Goal: Information Seeking & Learning: Understand process/instructions

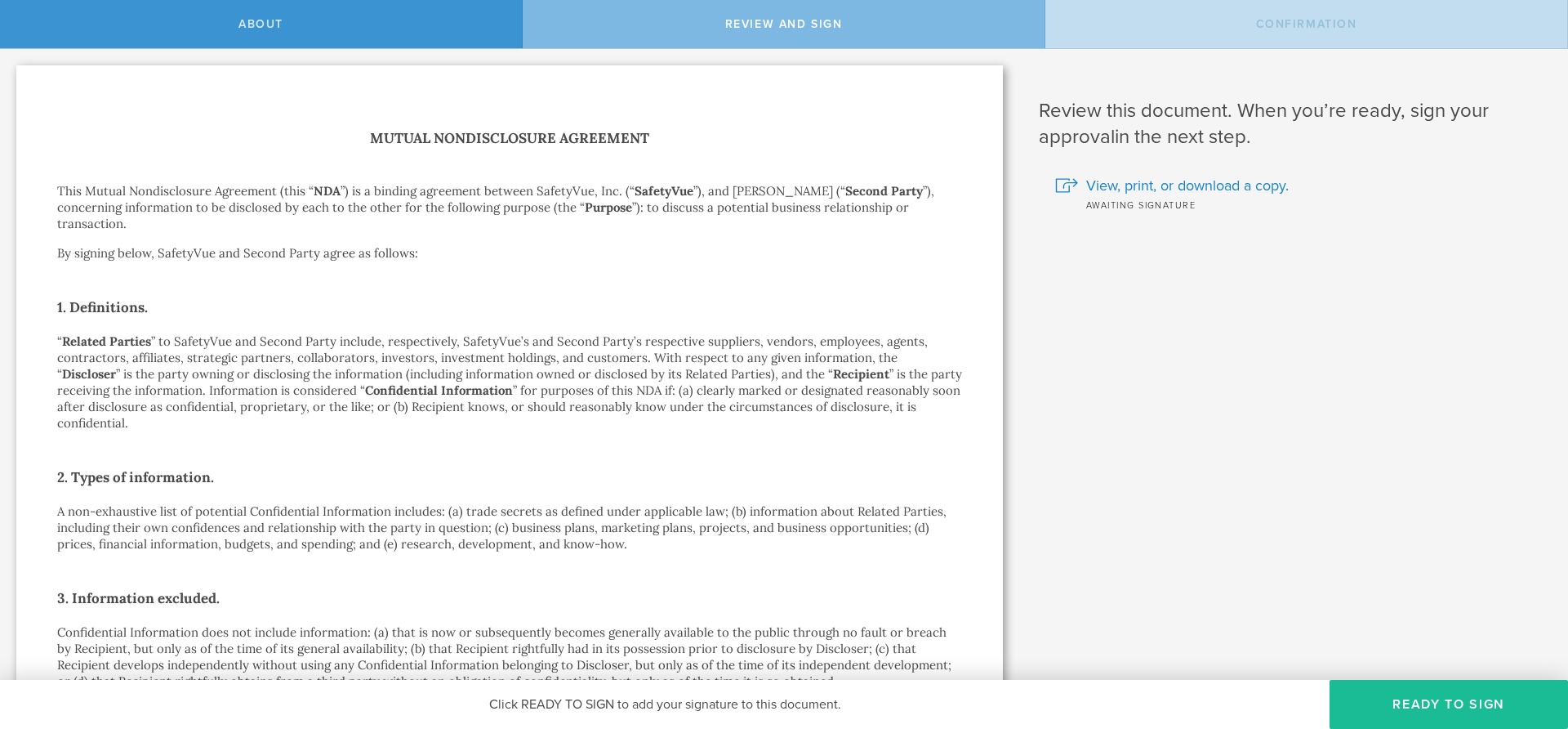
click at [178, 193] on p "This Mutual Nondisclosure Agreement (this “ NDA ”) is a binding agreement betwe…" at bounding box center [510, 207] width 905 height 49
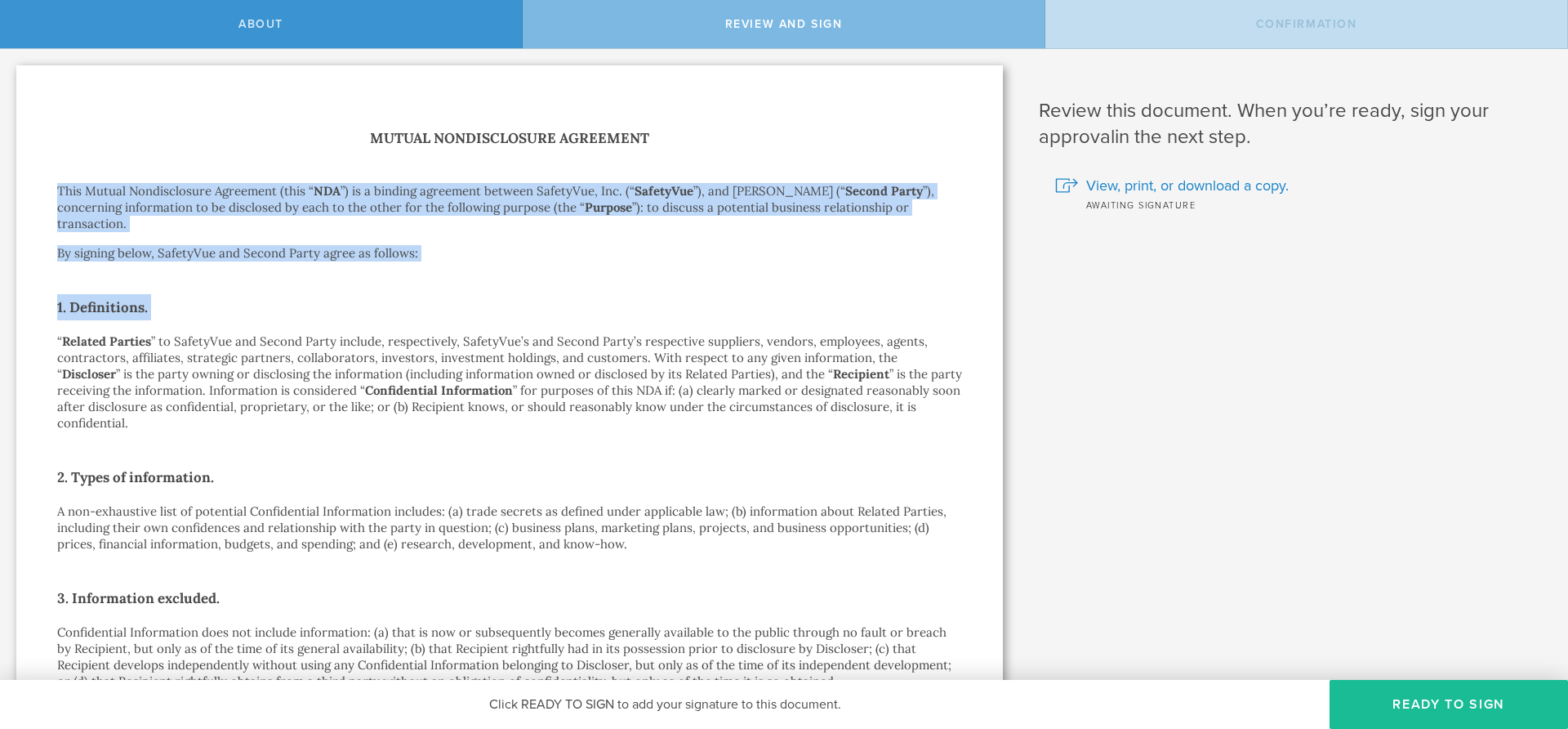
drag, startPoint x: 178, startPoint y: 193, endPoint x: 322, endPoint y: 264, distance: 160.6
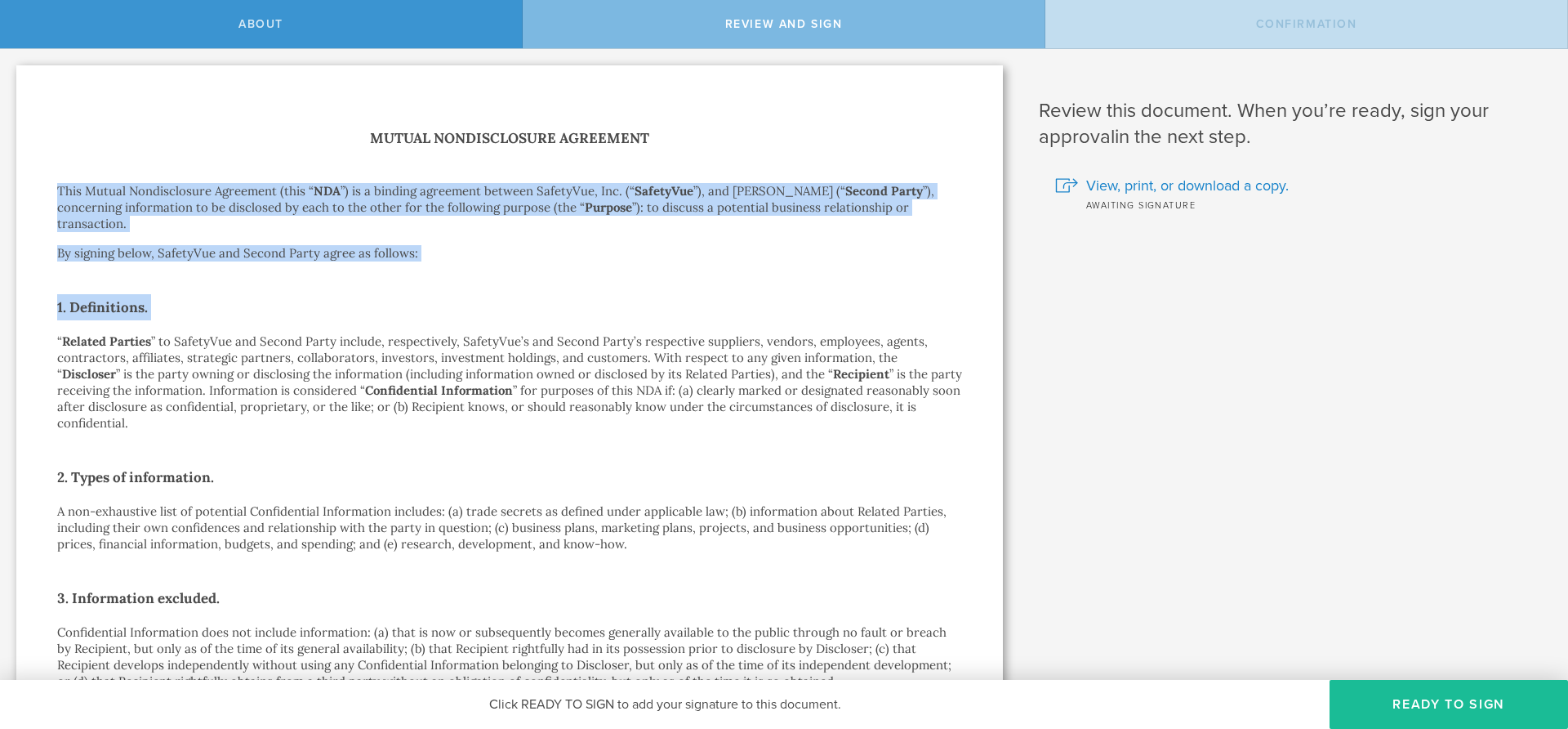
drag, startPoint x: 322, startPoint y: 264, endPoint x: 285, endPoint y: 189, distance: 83.6
click at [285, 189] on p "This Mutual Nondisclosure Agreement (this “ NDA ”) is a binding agreement betwe…" at bounding box center [510, 207] width 905 height 49
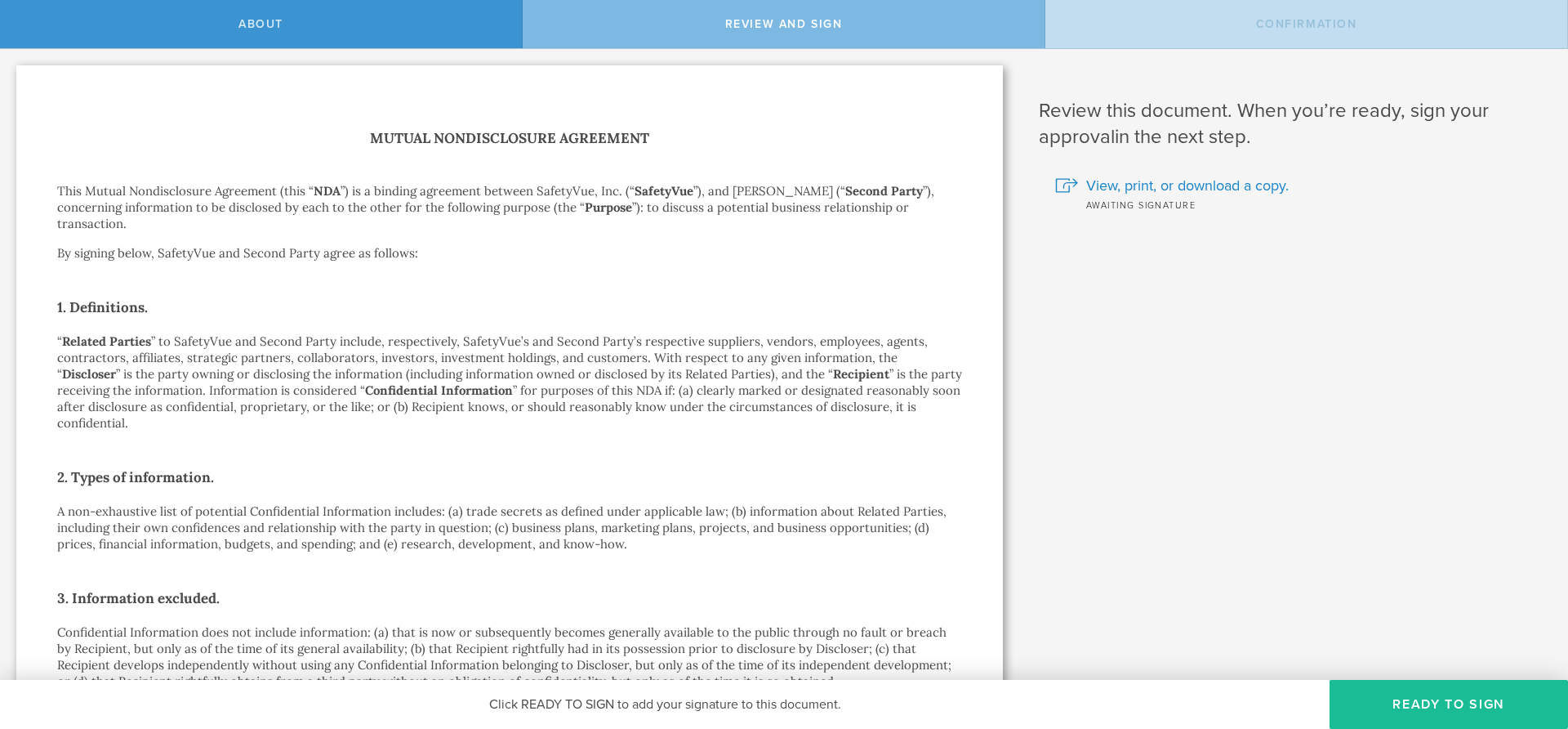
click at [441, 202] on p "This Mutual Nondisclosure Agreement (this “ NDA ”) is a binding agreement betwe…" at bounding box center [510, 207] width 905 height 49
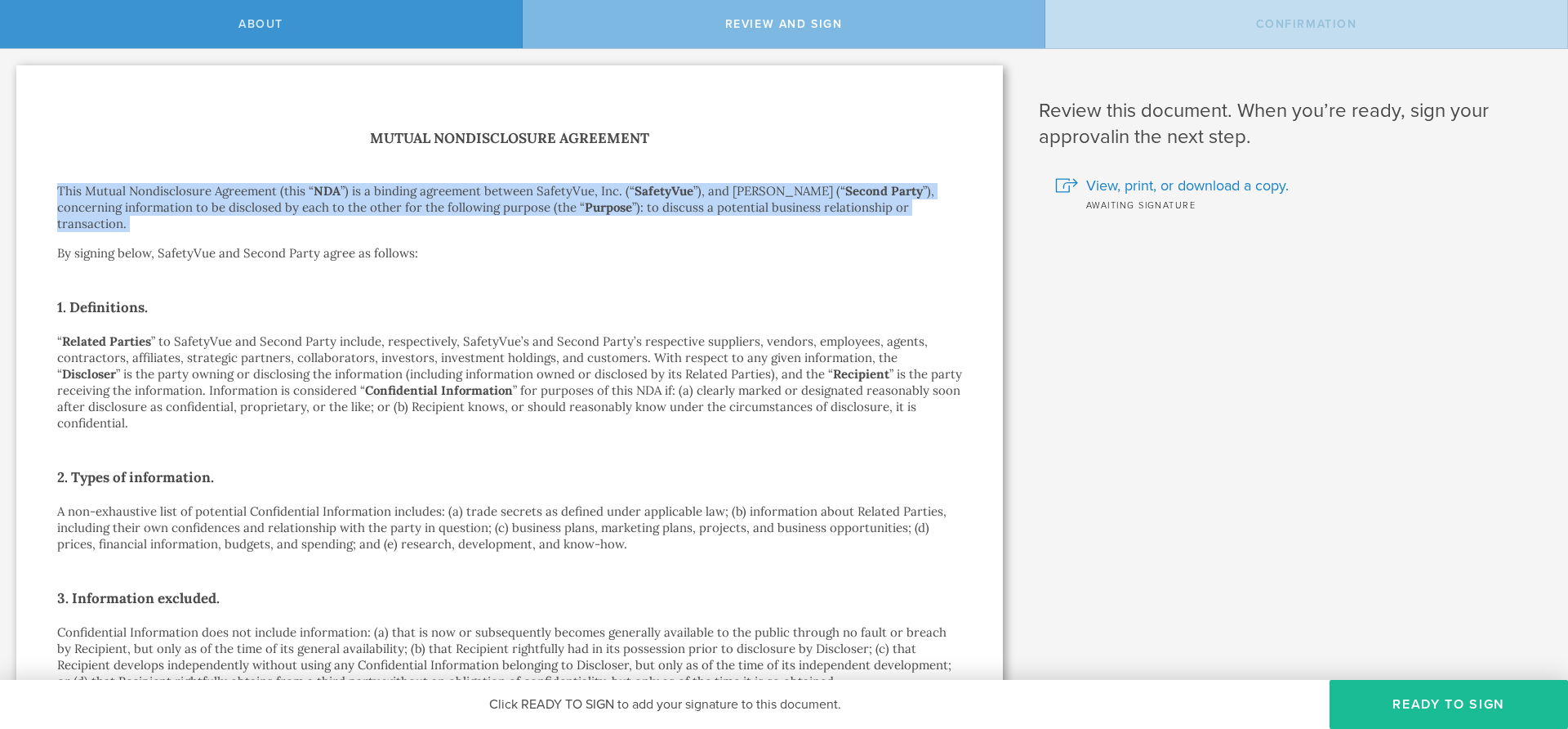
click at [441, 202] on p "This Mutual Nondisclosure Agreement (this “ NDA ”) is a binding agreement betwe…" at bounding box center [510, 207] width 905 height 49
click at [497, 213] on p "This Mutual Nondisclosure Agreement (this “ NDA ”) is a binding agreement betwe…" at bounding box center [510, 207] width 905 height 49
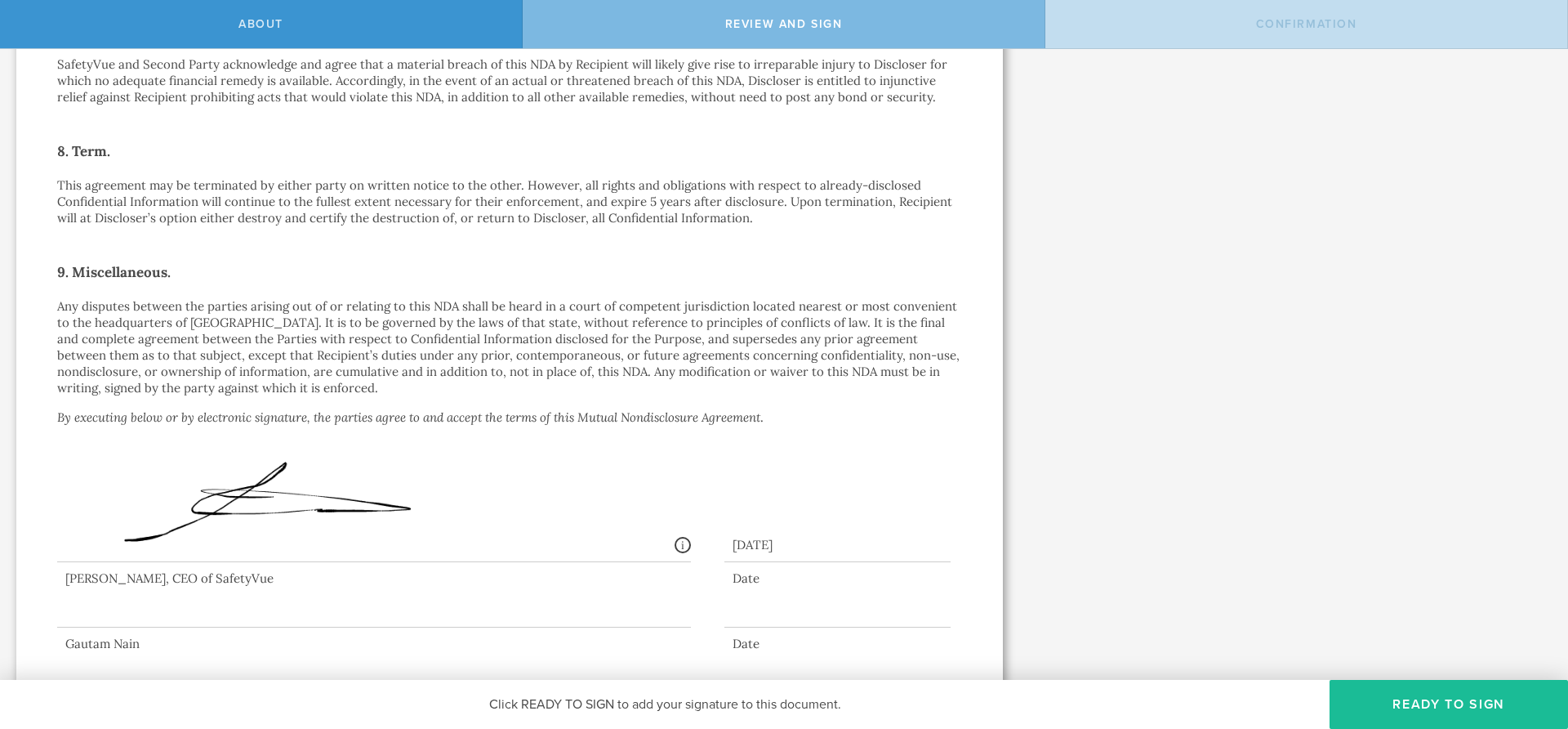
scroll to position [807, 0]
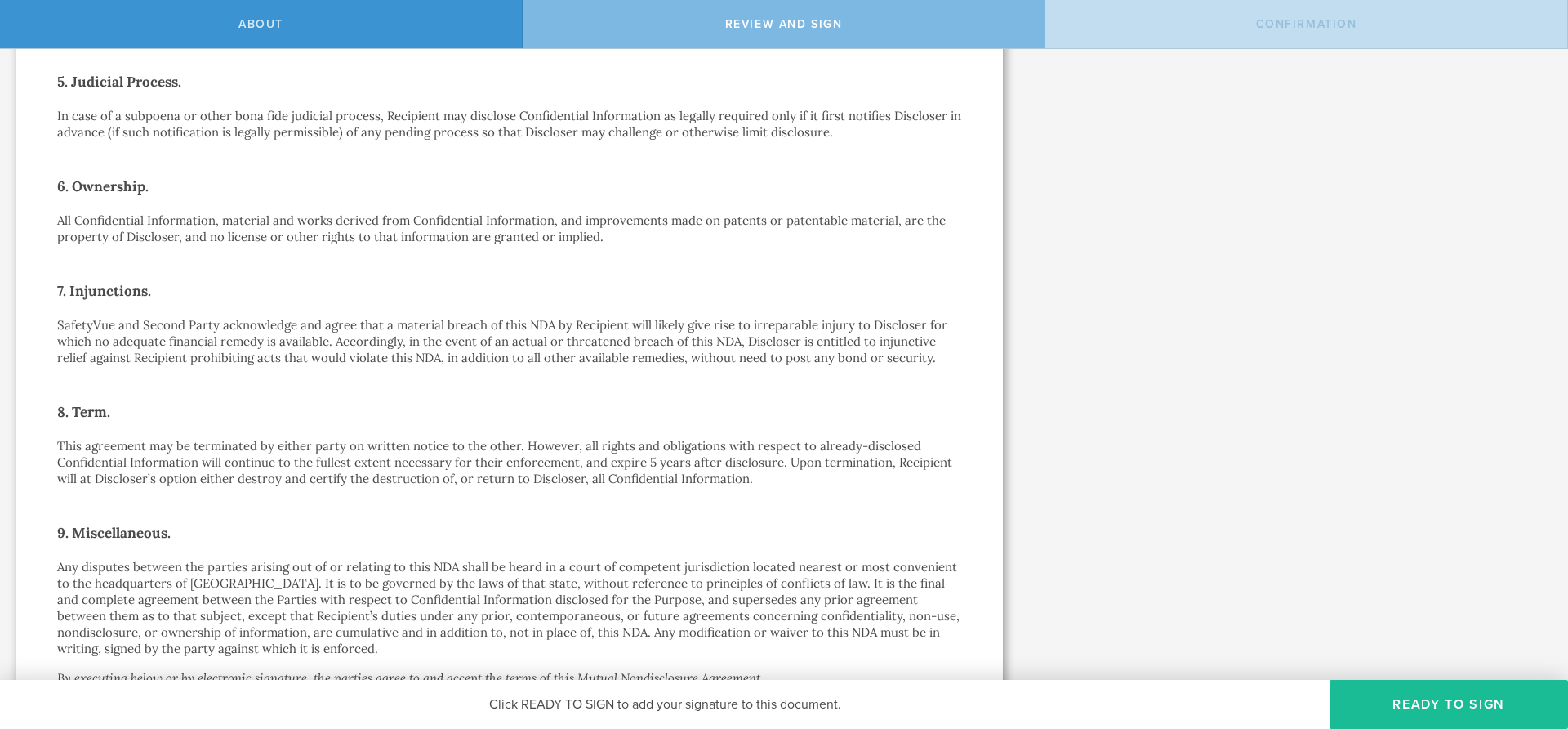
click at [344, 221] on p "All Confidential Information, material and works derived from Confidential Info…" at bounding box center [510, 228] width 905 height 33
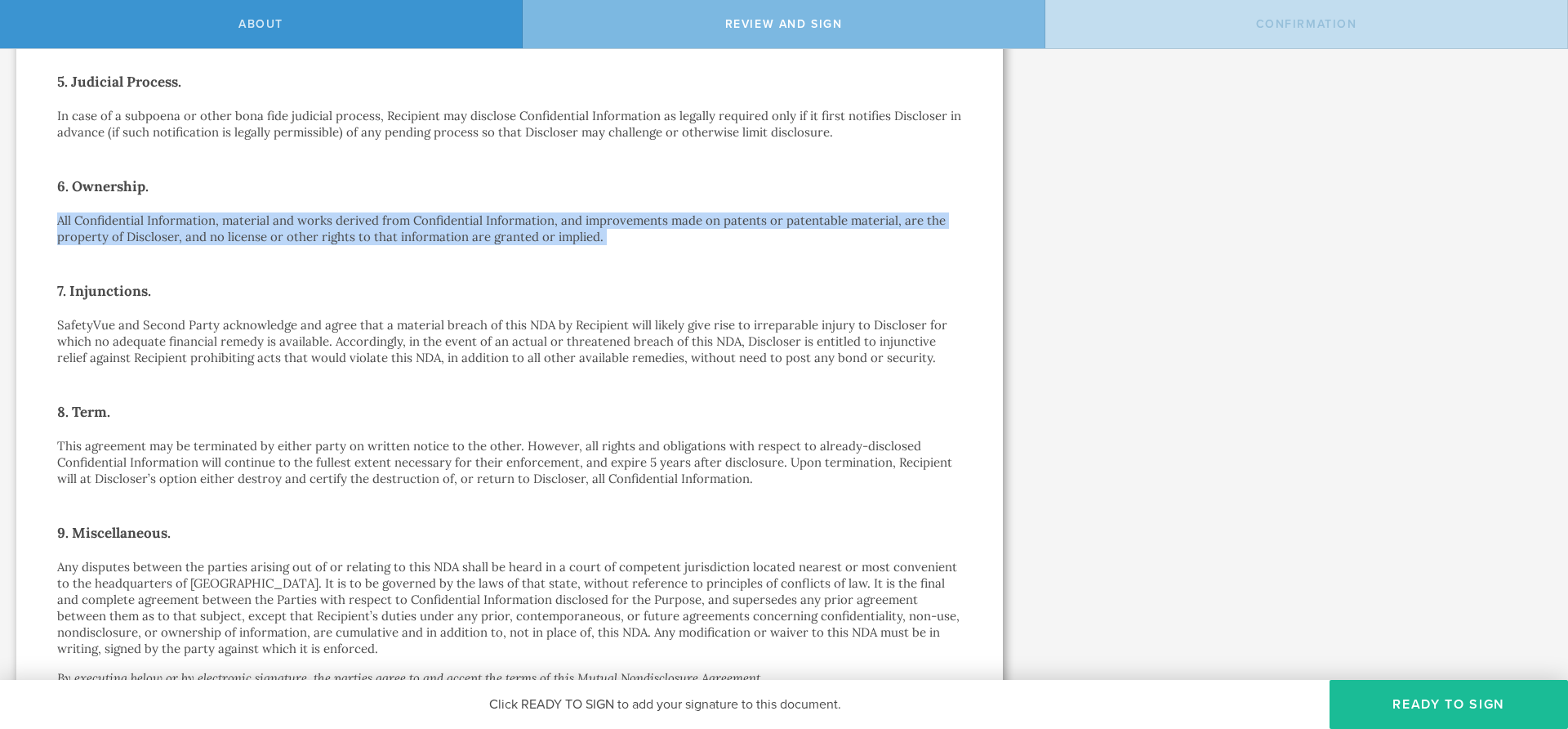
click at [344, 221] on p "All Confidential Information, material and works derived from Confidential Info…" at bounding box center [510, 228] width 905 height 33
click at [346, 222] on p "All Confidential Information, material and works derived from Confidential Info…" at bounding box center [510, 228] width 905 height 33
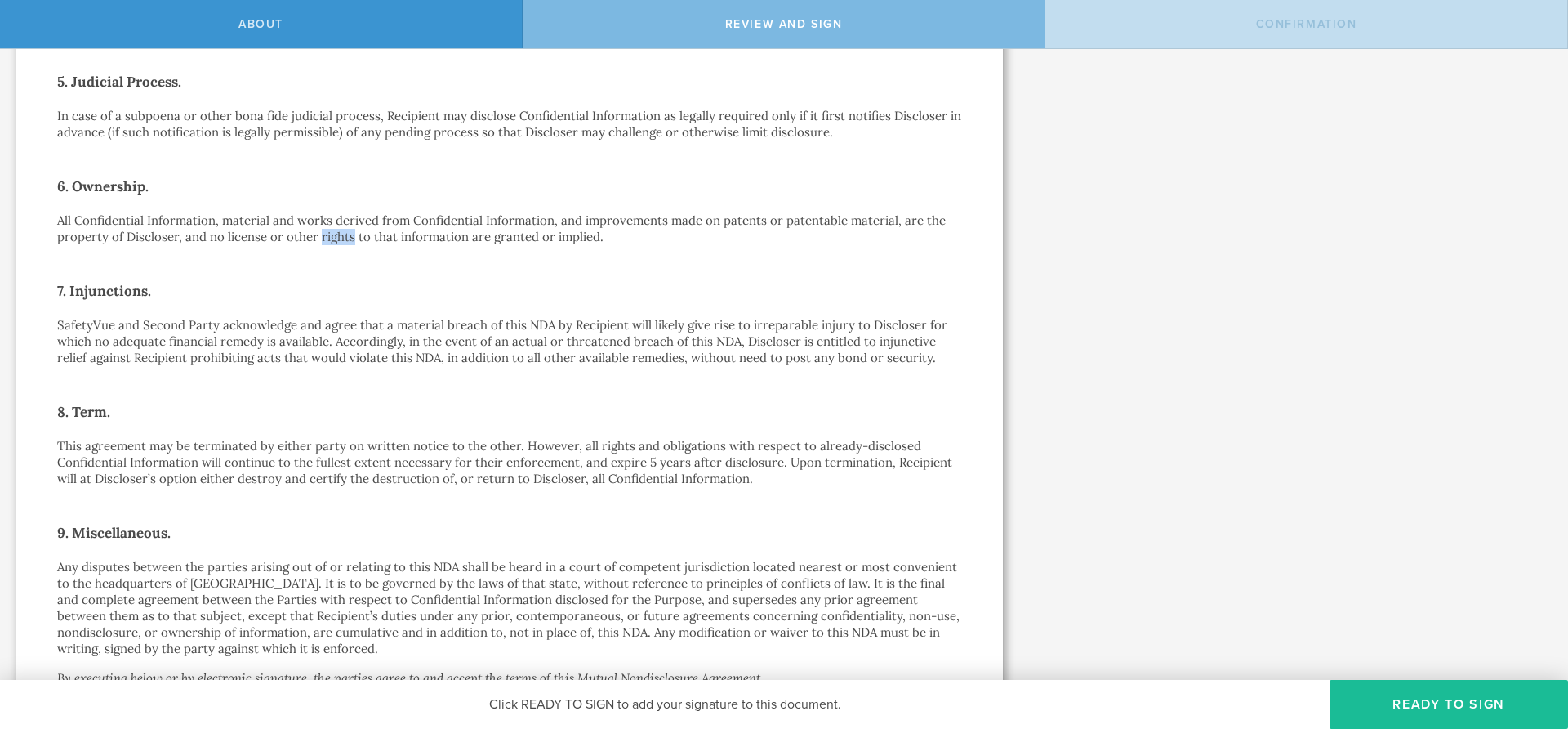
click at [346, 222] on p "All Confidential Information, material and works derived from Confidential Info…" at bounding box center [510, 228] width 905 height 33
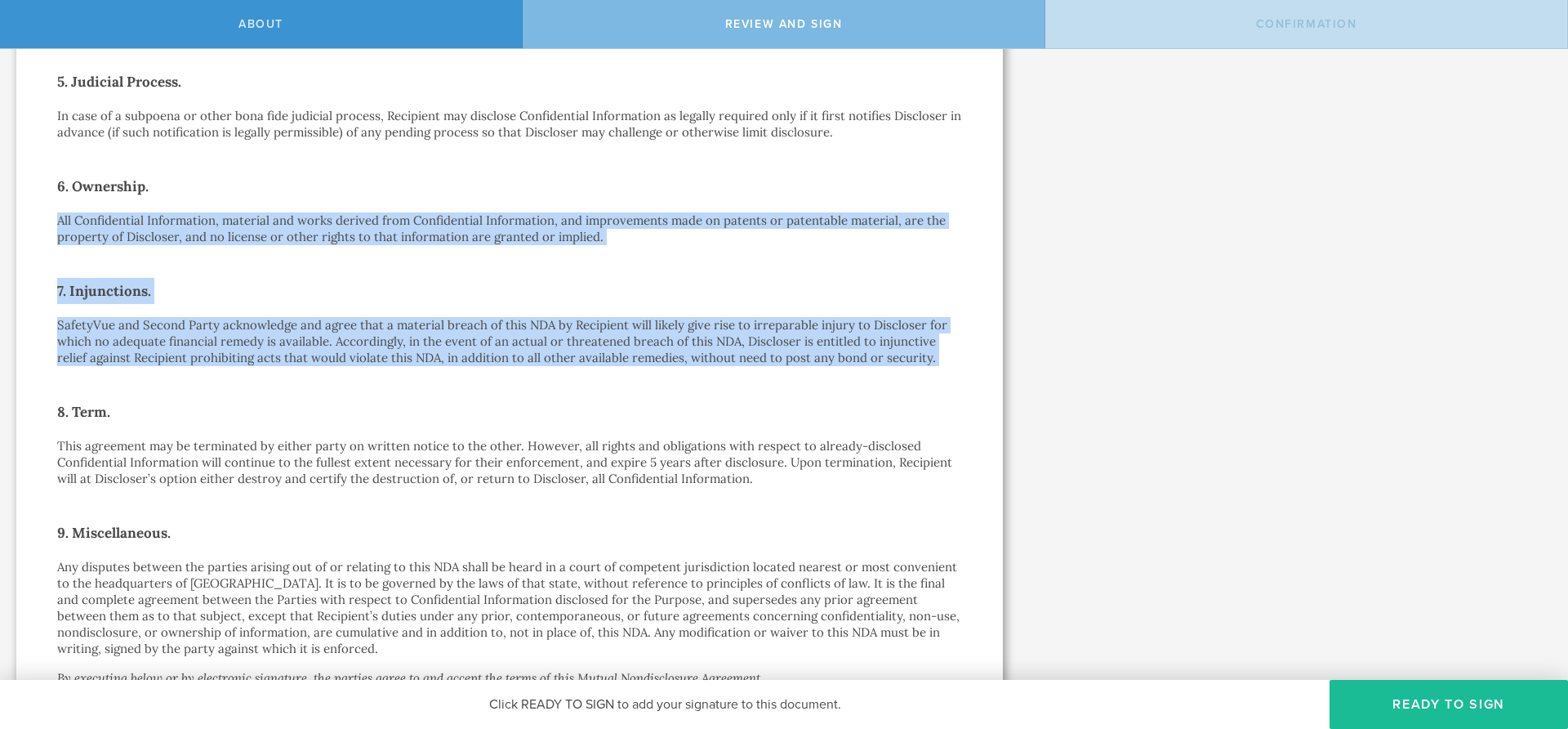
drag, startPoint x: 346, startPoint y: 222, endPoint x: 347, endPoint y: 343, distance: 121.0
click at [347, 343] on div "Mutual Nondisclosure Agreement This Mutual Nondisclosure Agreement (this “ NDA …" at bounding box center [510, 116] width 905 height 1593
click at [347, 343] on p "SafetyVue and Second Party acknowledge and agree that a material breach of this…" at bounding box center [510, 341] width 905 height 49
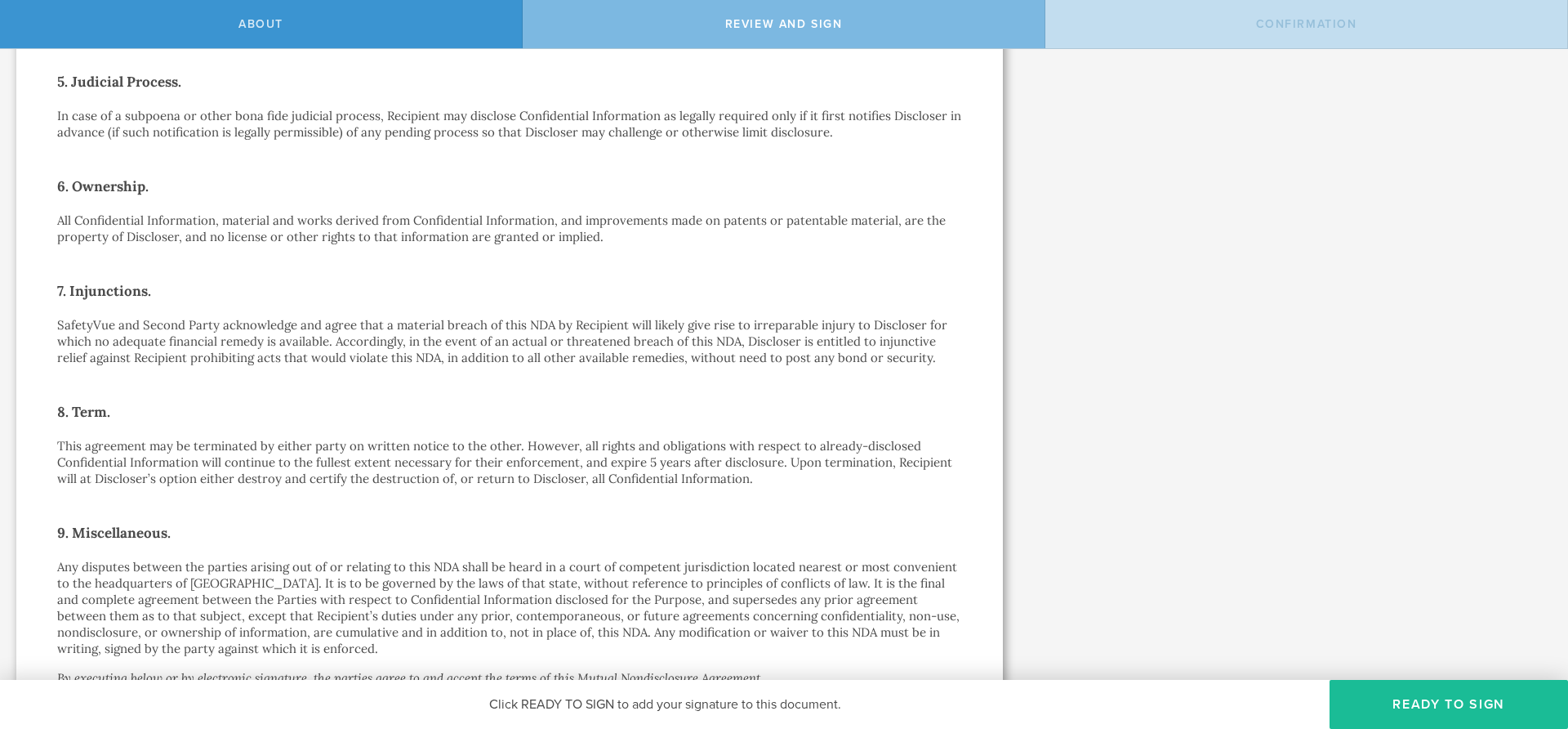
scroll to position [1083, 0]
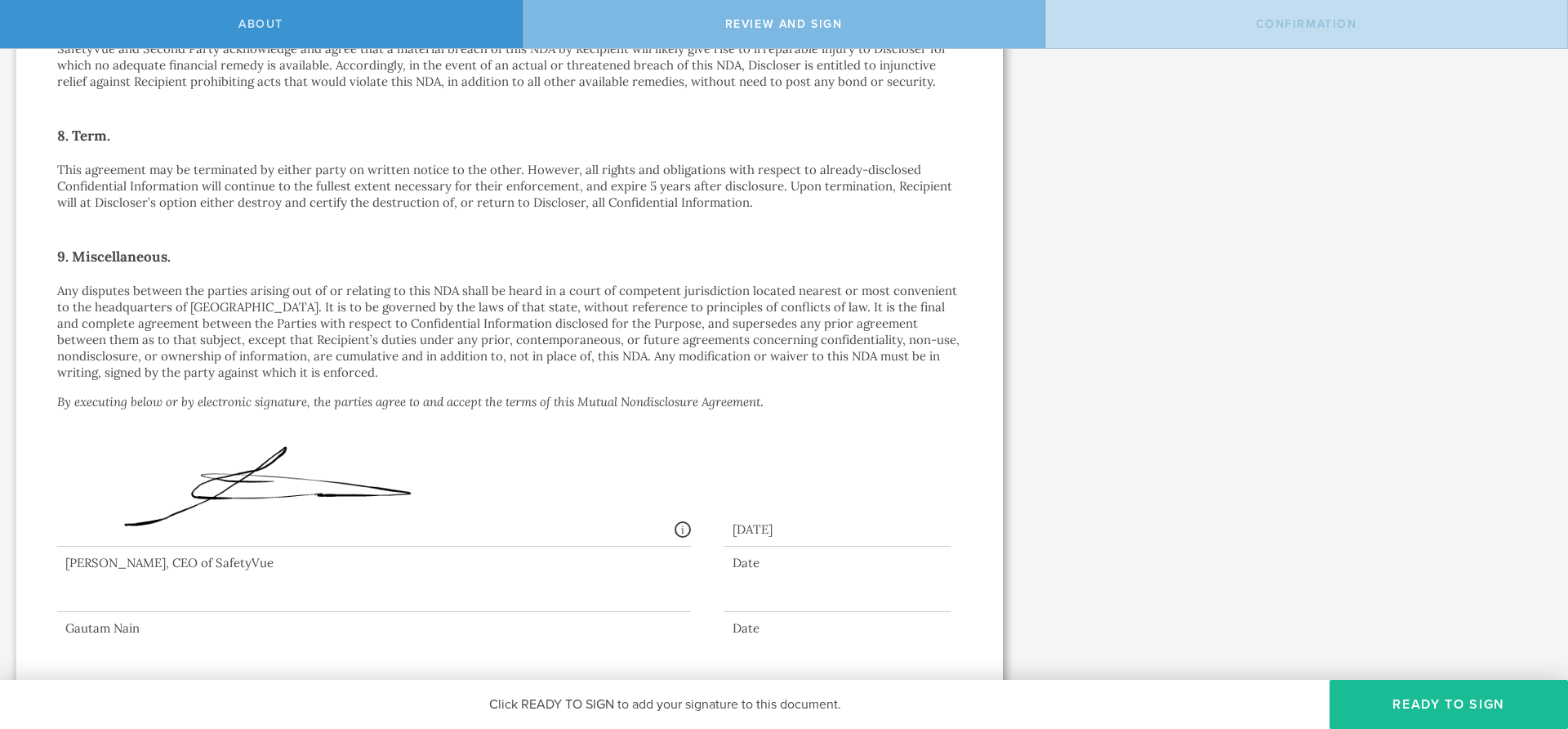
click at [289, 288] on p "Any disputes between the parties arising out of or relating to this NDA shall b…" at bounding box center [510, 331] width 905 height 98
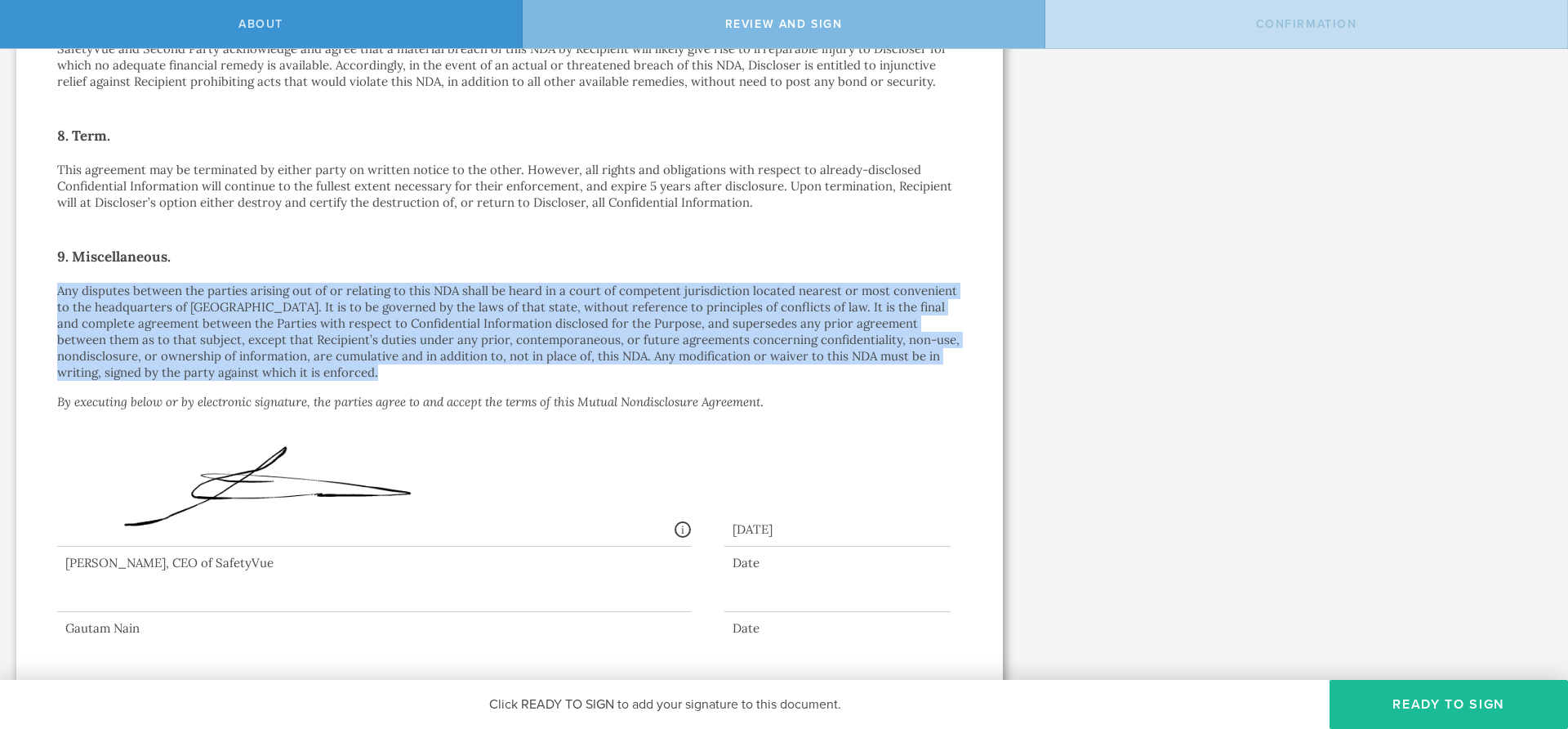
click at [289, 288] on p "Any disputes between the parties arising out of or relating to this NDA shall b…" at bounding box center [510, 331] width 905 height 98
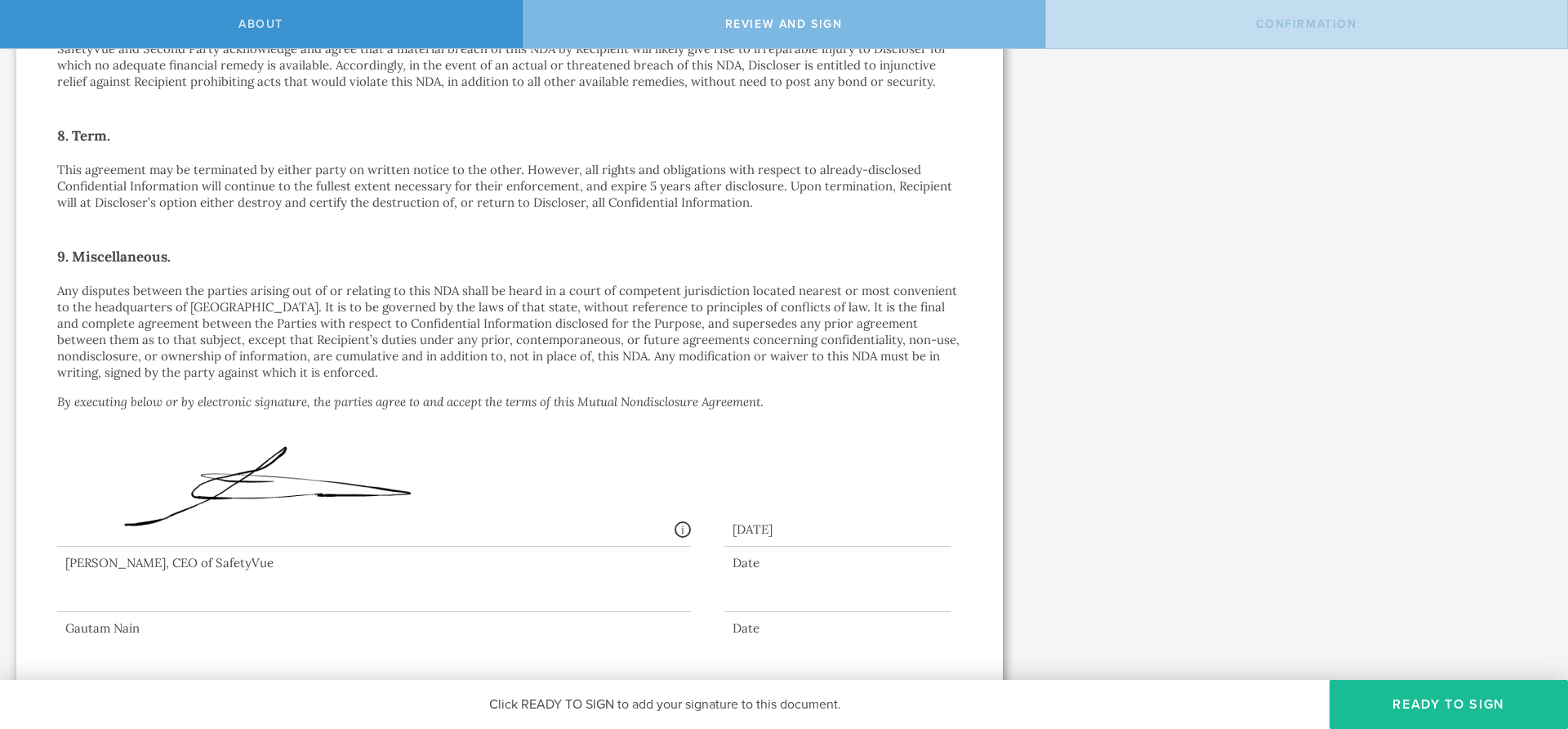
click at [342, 302] on p "Any disputes between the parties arising out of or relating to this NDA shall b…" at bounding box center [510, 331] width 905 height 98
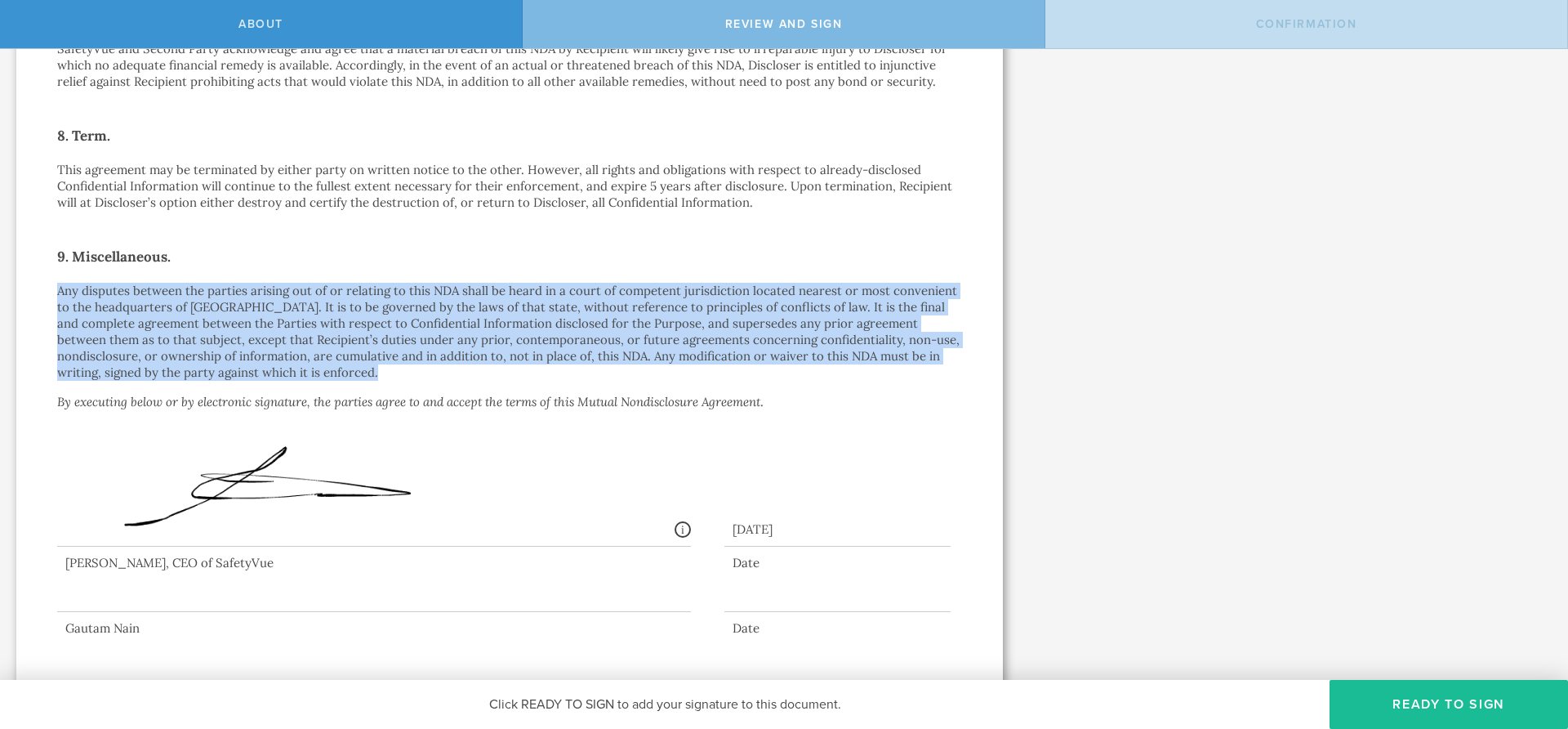
click at [342, 302] on p "Any disputes between the parties arising out of or relating to this NDA shall b…" at bounding box center [510, 331] width 905 height 98
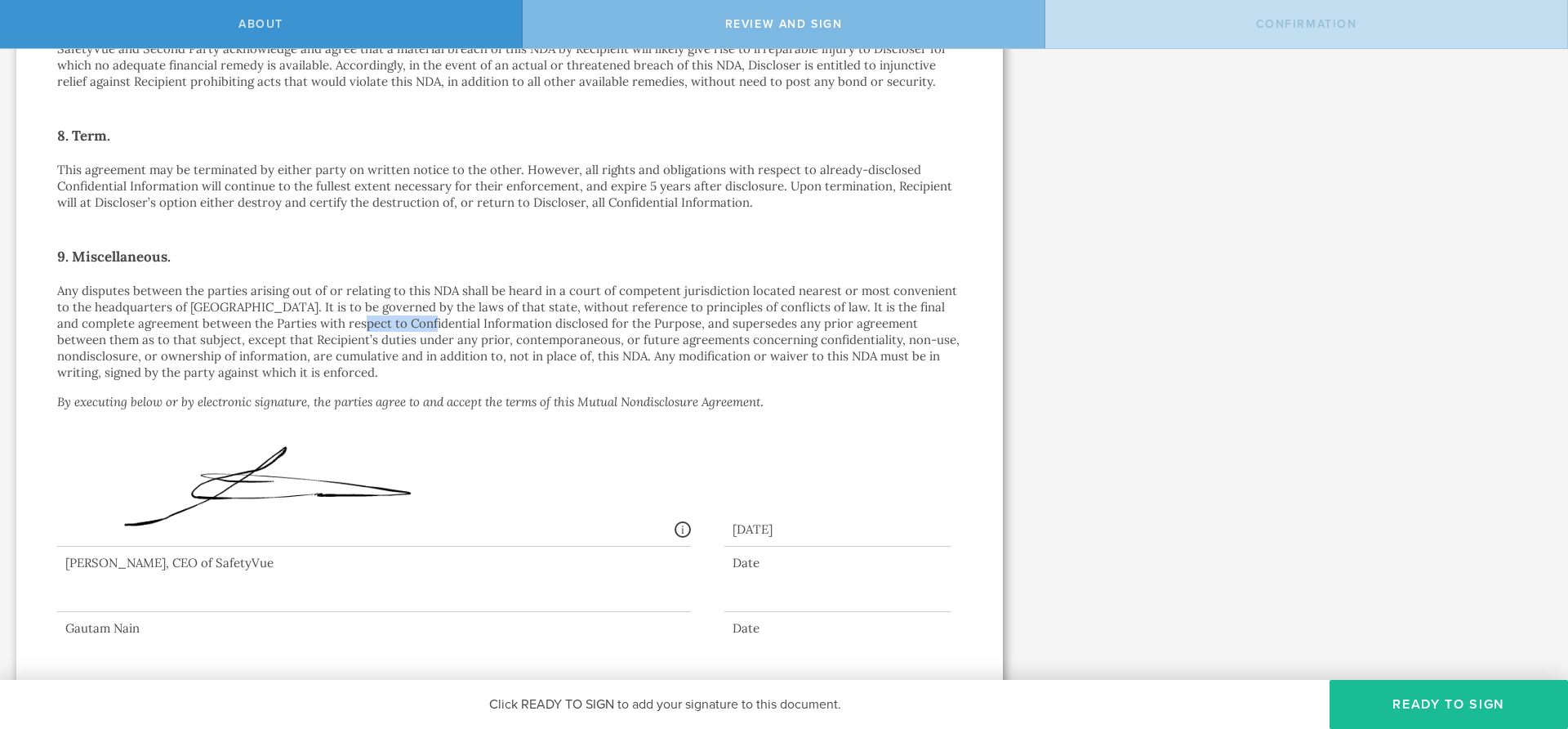
click at [342, 302] on p "Any disputes between the parties arising out of or relating to this NDA shall b…" at bounding box center [510, 331] width 905 height 98
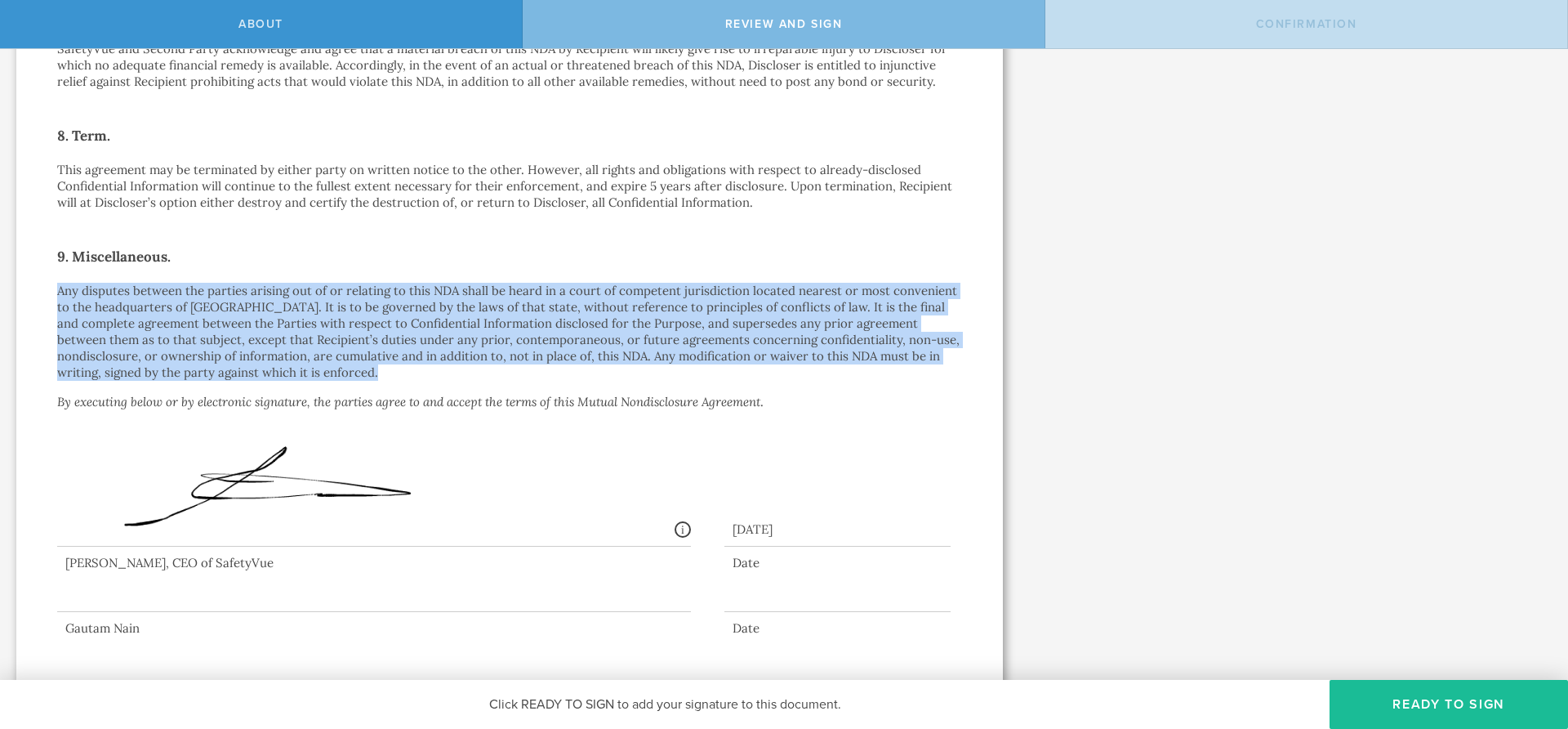
click at [342, 302] on p "Any disputes between the parties arising out of or relating to this NDA shall b…" at bounding box center [510, 331] width 905 height 98
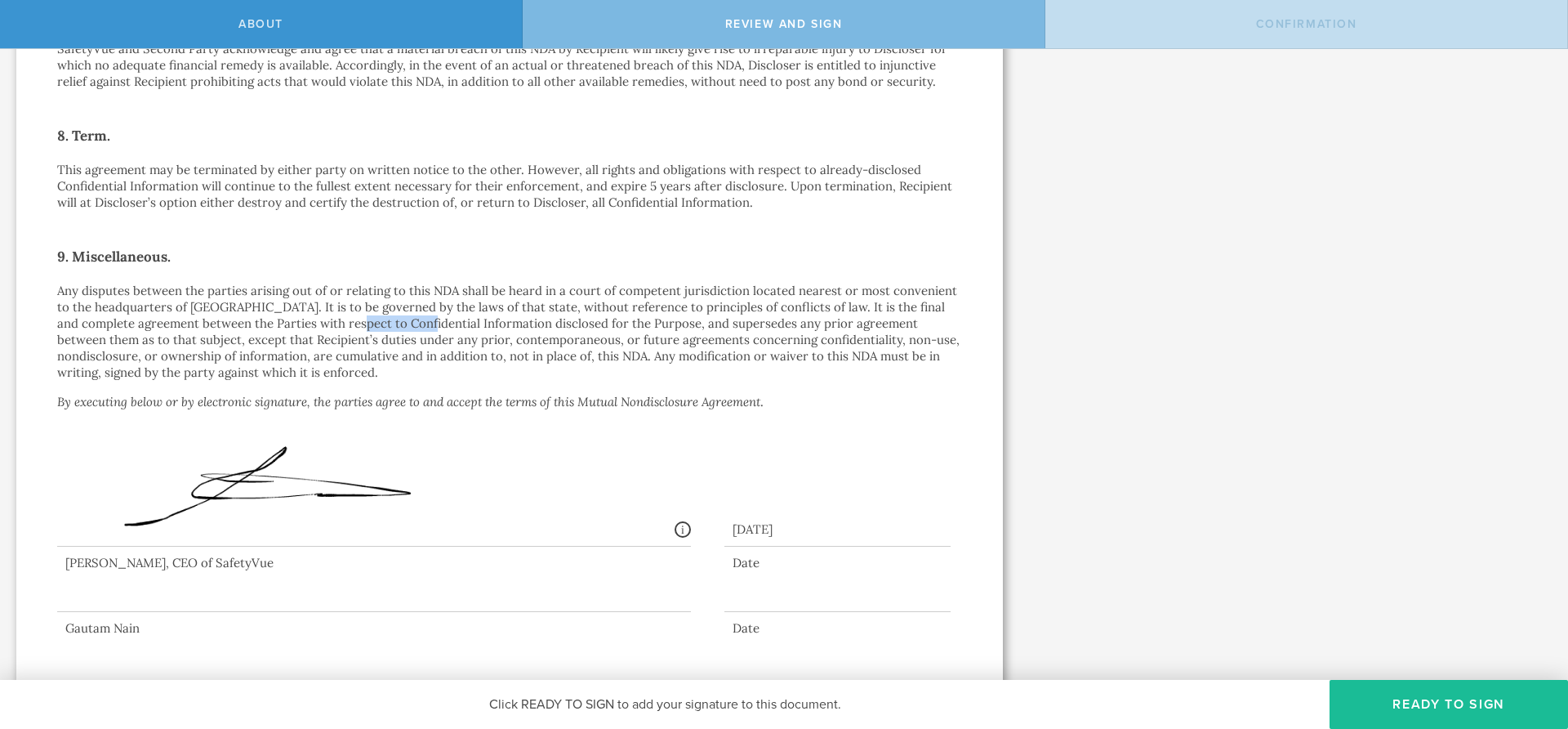
click at [342, 302] on p "Any disputes between the parties arising out of or relating to this NDA shall b…" at bounding box center [510, 331] width 905 height 98
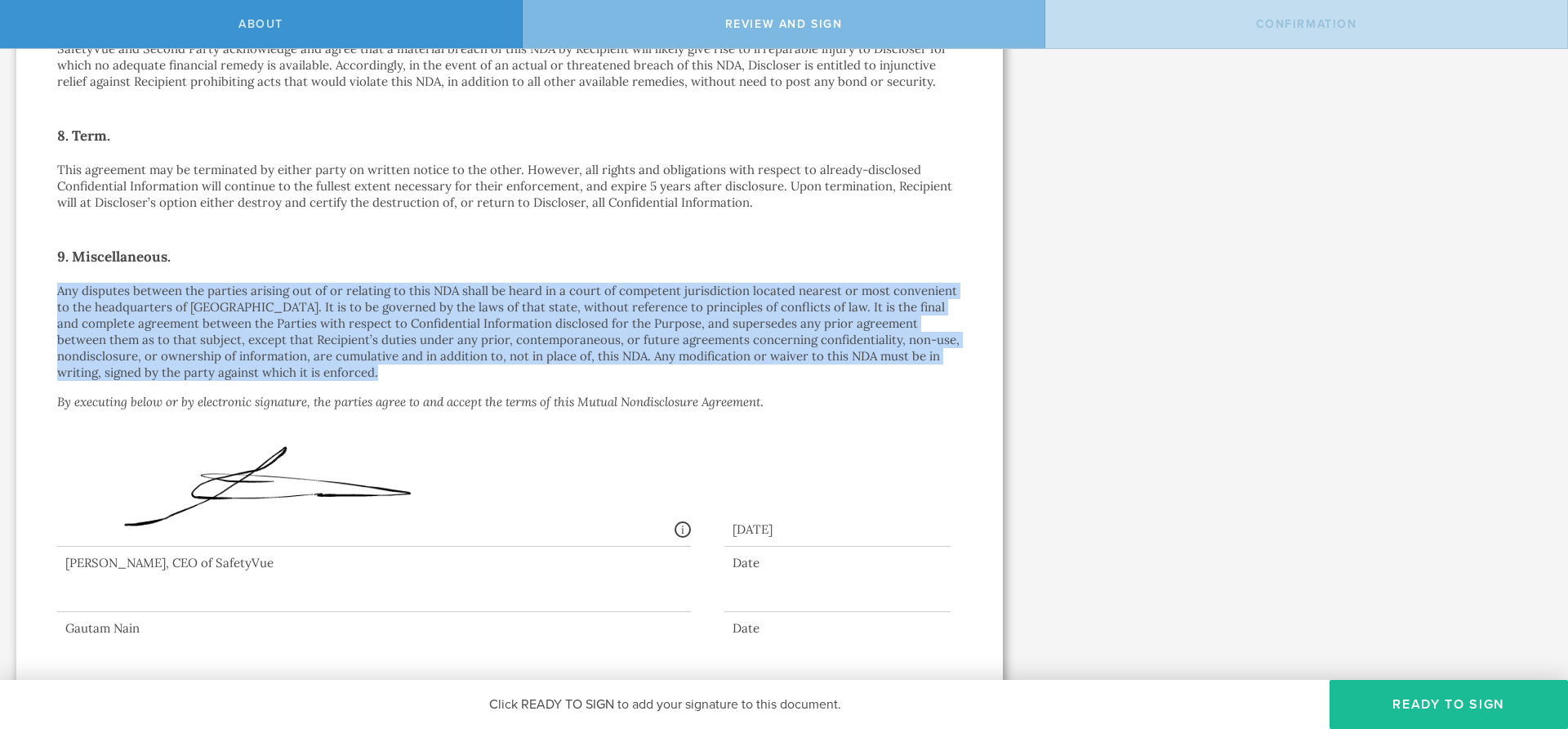
click at [342, 302] on p "Any disputes between the parties arising out of or relating to this NDA shall b…" at bounding box center [510, 331] width 905 height 98
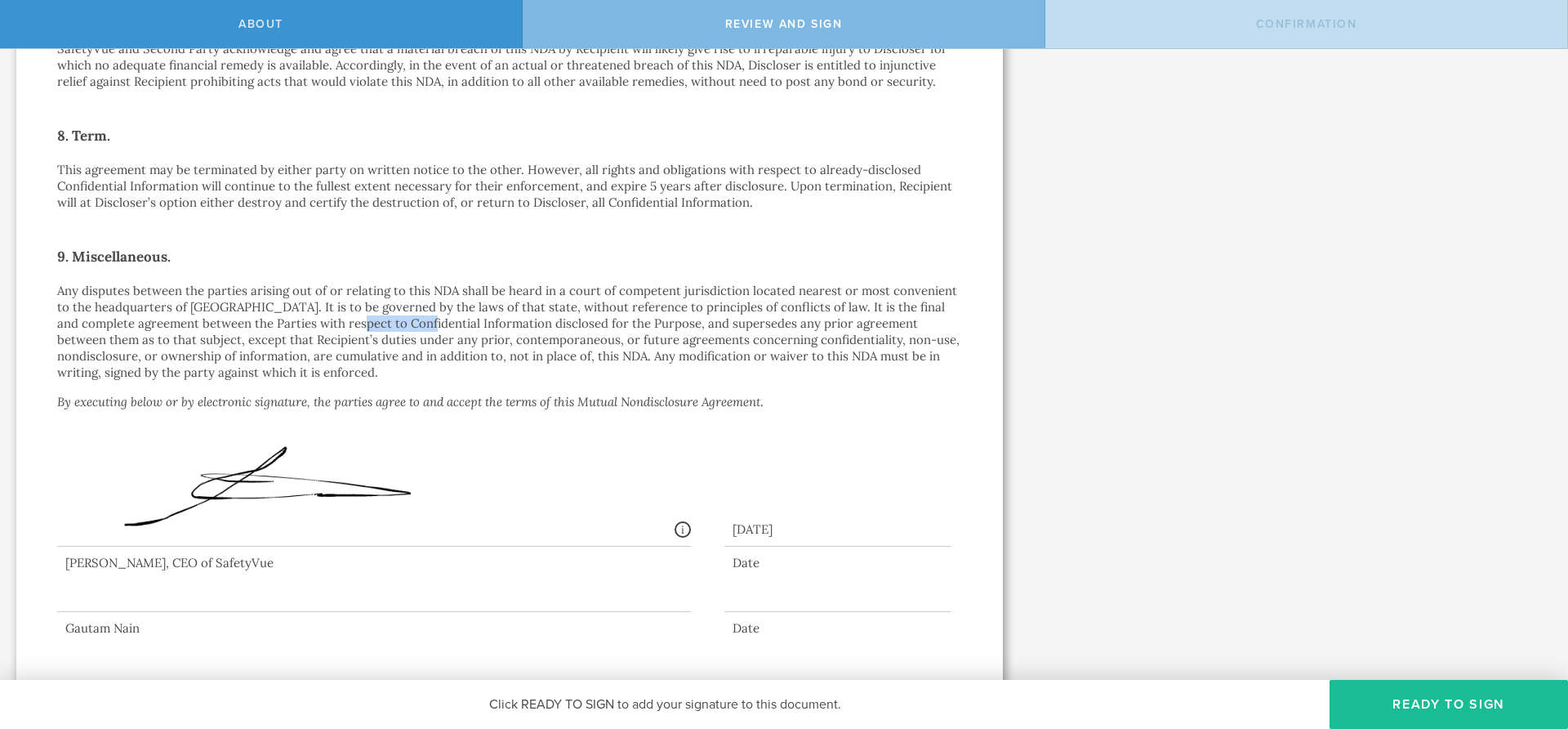
click at [342, 302] on p "Any disputes between the parties arising out of or relating to this NDA shall b…" at bounding box center [510, 331] width 905 height 98
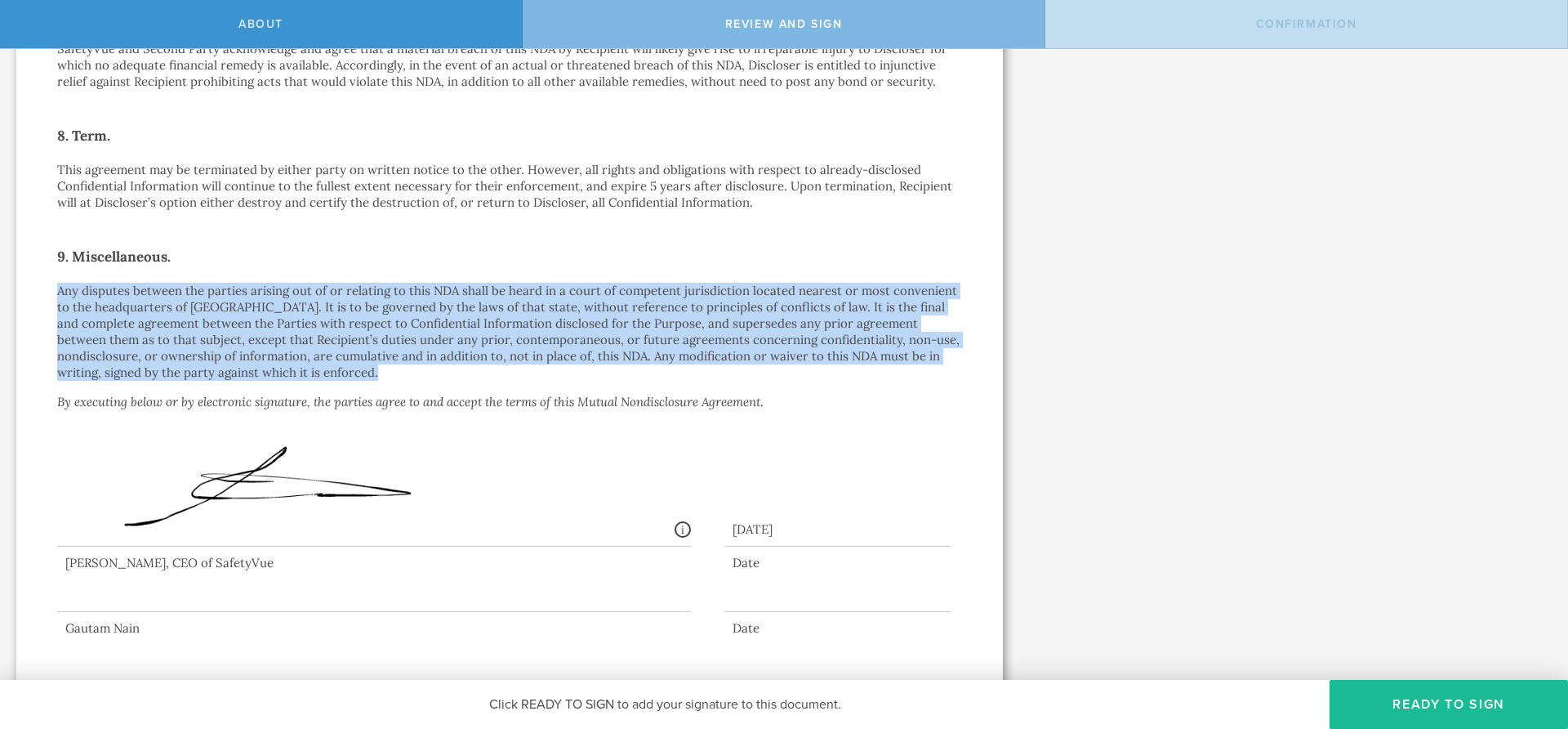
click at [342, 302] on p "Any disputes between the parties arising out of or relating to this NDA shall b…" at bounding box center [510, 331] width 905 height 98
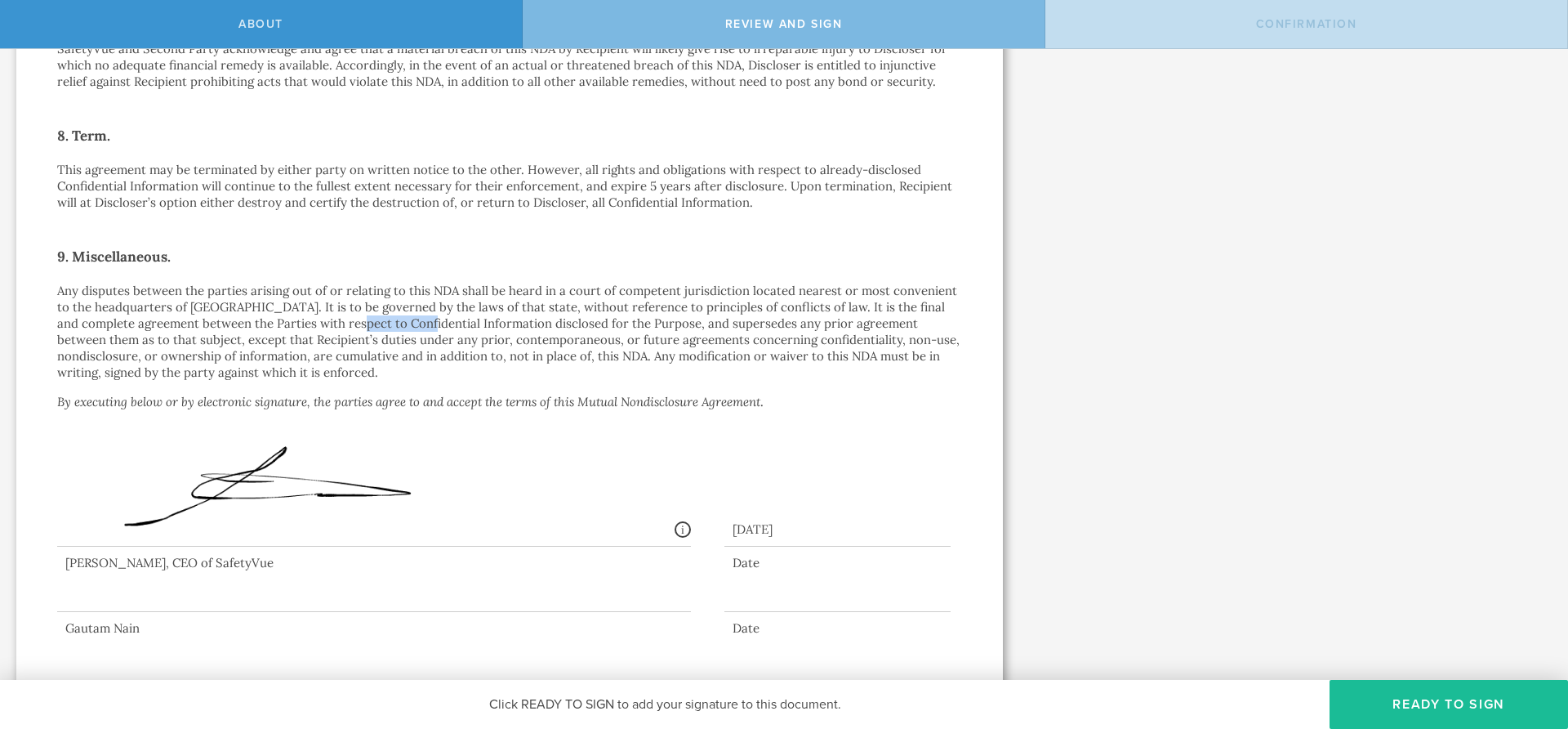
click at [342, 302] on p "Any disputes between the parties arising out of or relating to this NDA shall b…" at bounding box center [510, 331] width 905 height 98
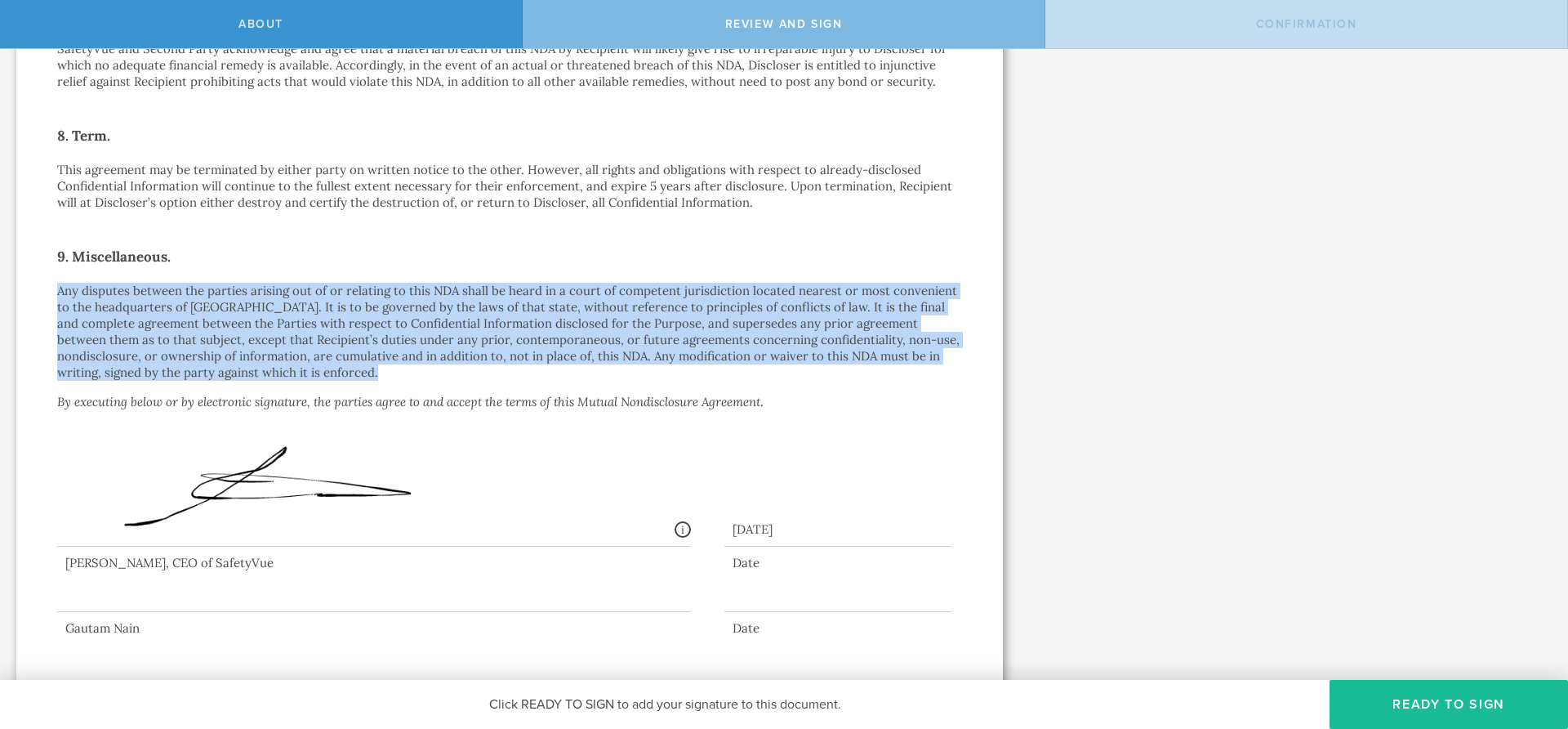
click at [342, 302] on p "Any disputes between the parties arising out of or relating to this NDA shall b…" at bounding box center [510, 331] width 905 height 98
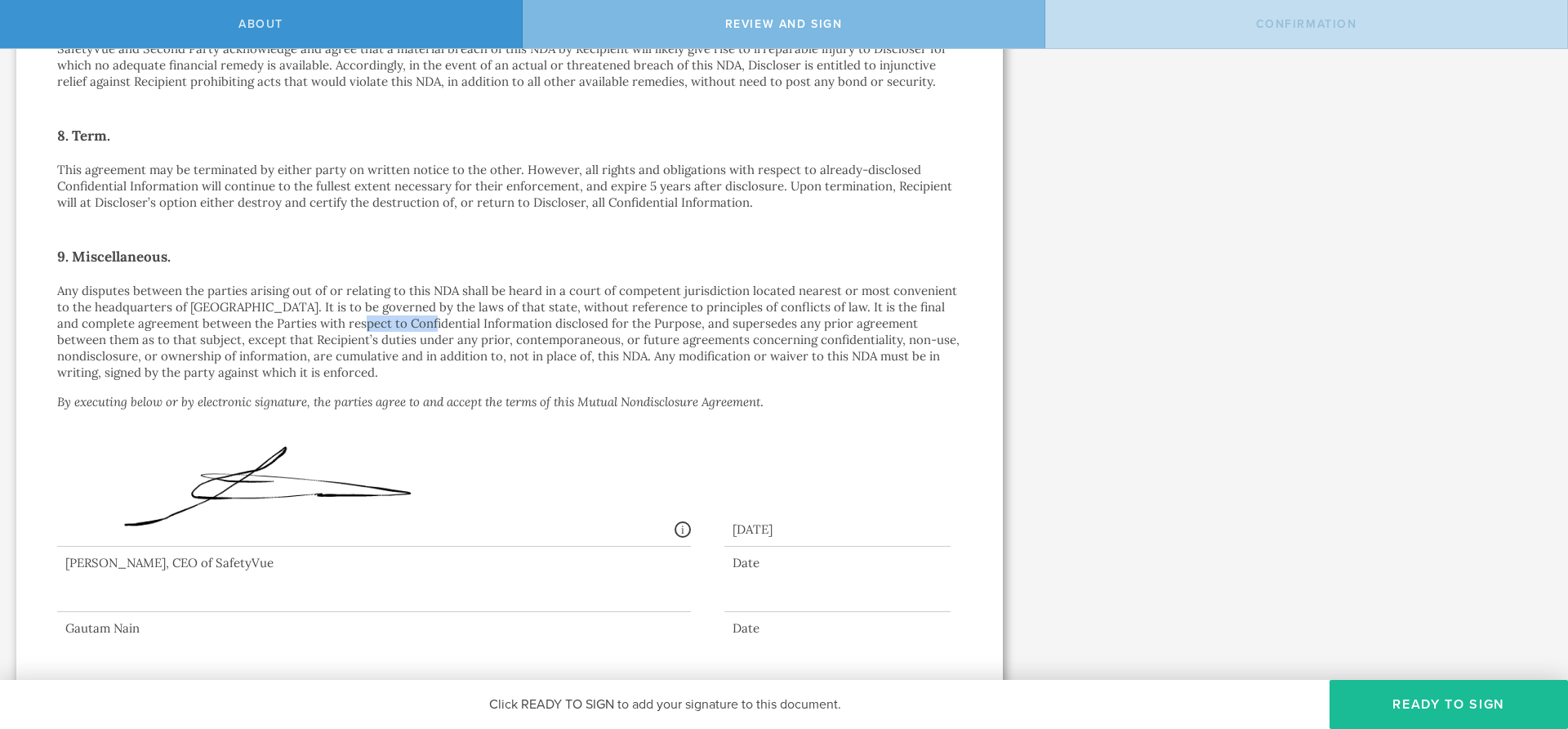
click at [342, 302] on p "Any disputes between the parties arising out of or relating to this NDA shall b…" at bounding box center [510, 331] width 905 height 98
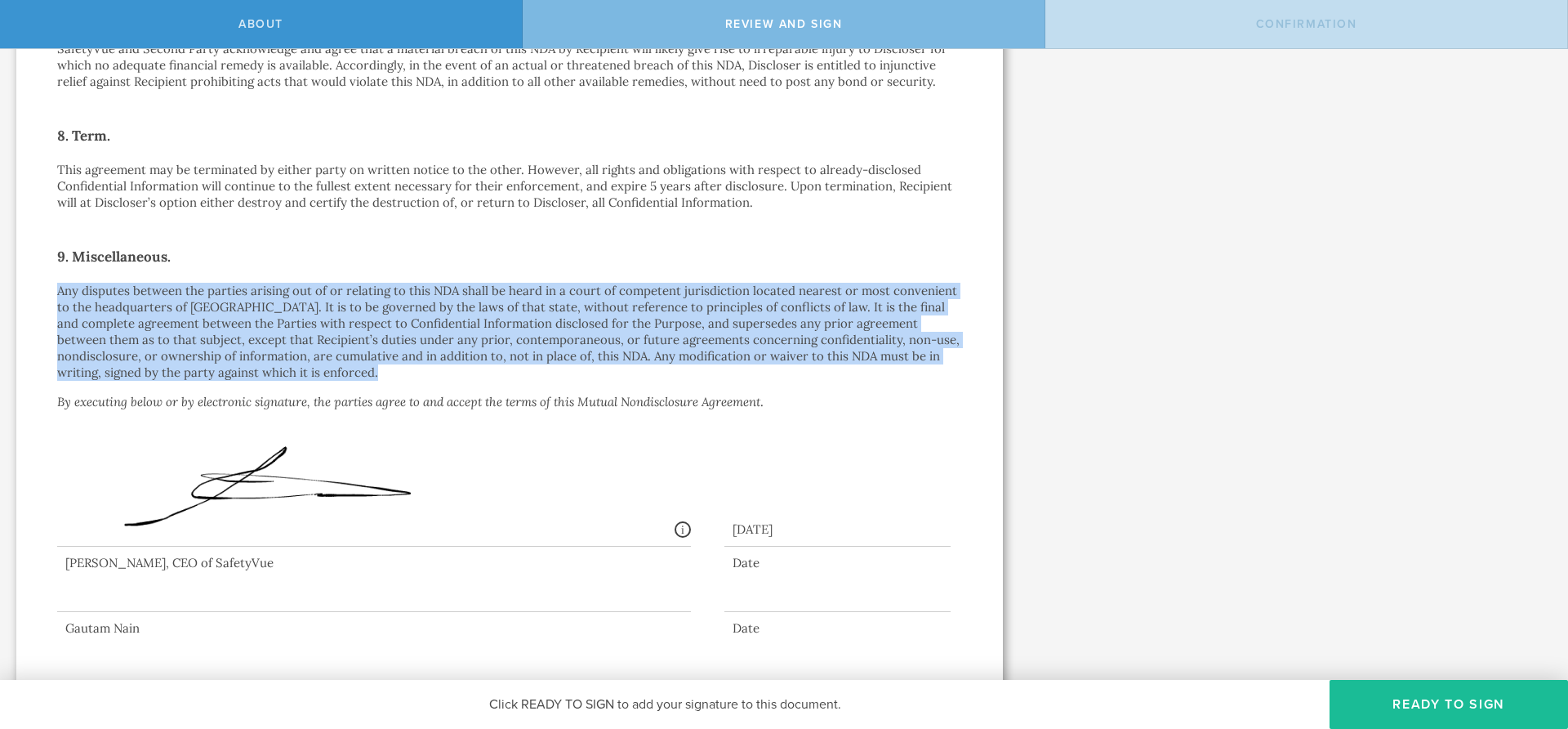
click at [342, 302] on p "Any disputes between the parties arising out of or relating to this NDA shall b…" at bounding box center [510, 331] width 905 height 98
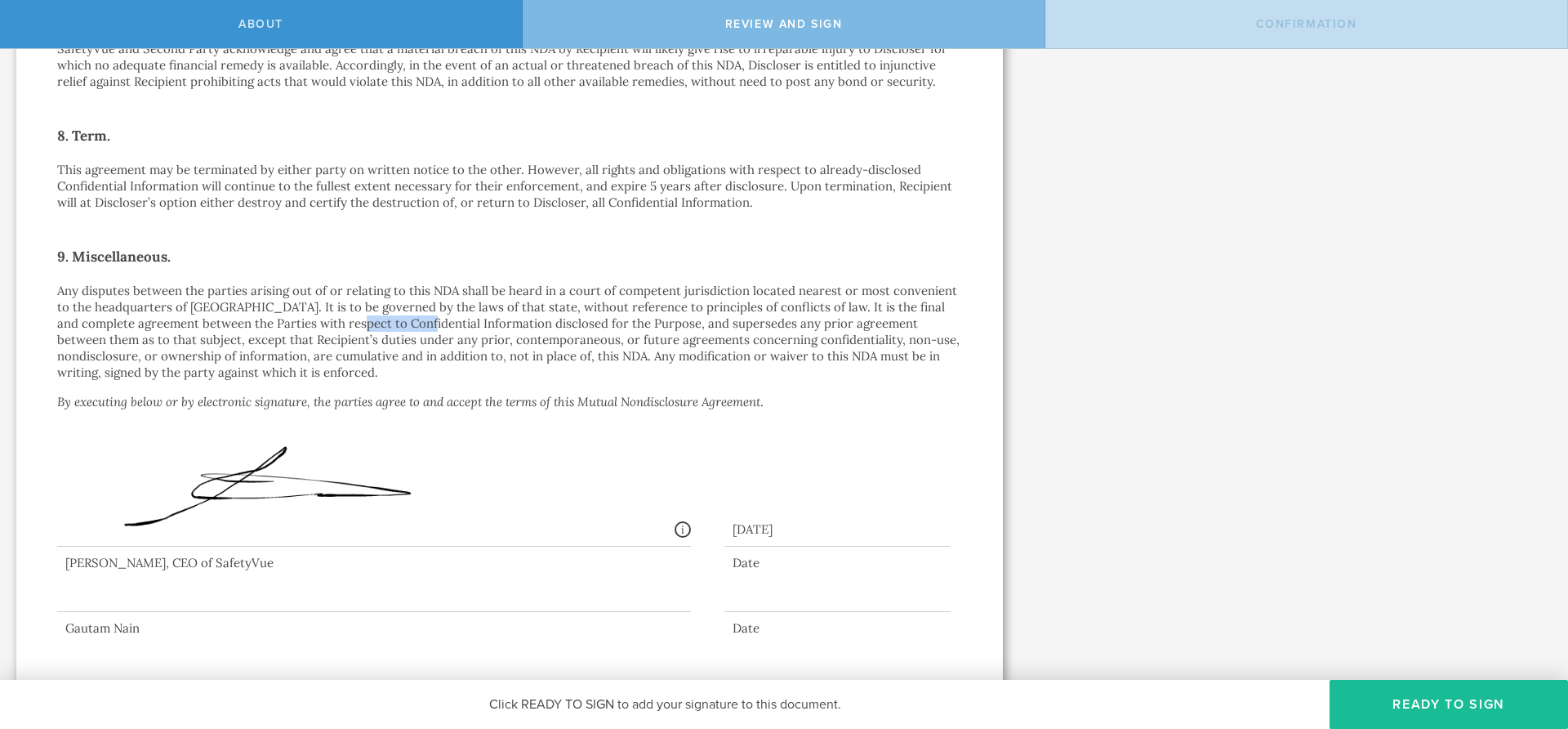
click at [342, 302] on p "Any disputes between the parties arising out of or relating to this NDA shall b…" at bounding box center [510, 331] width 905 height 98
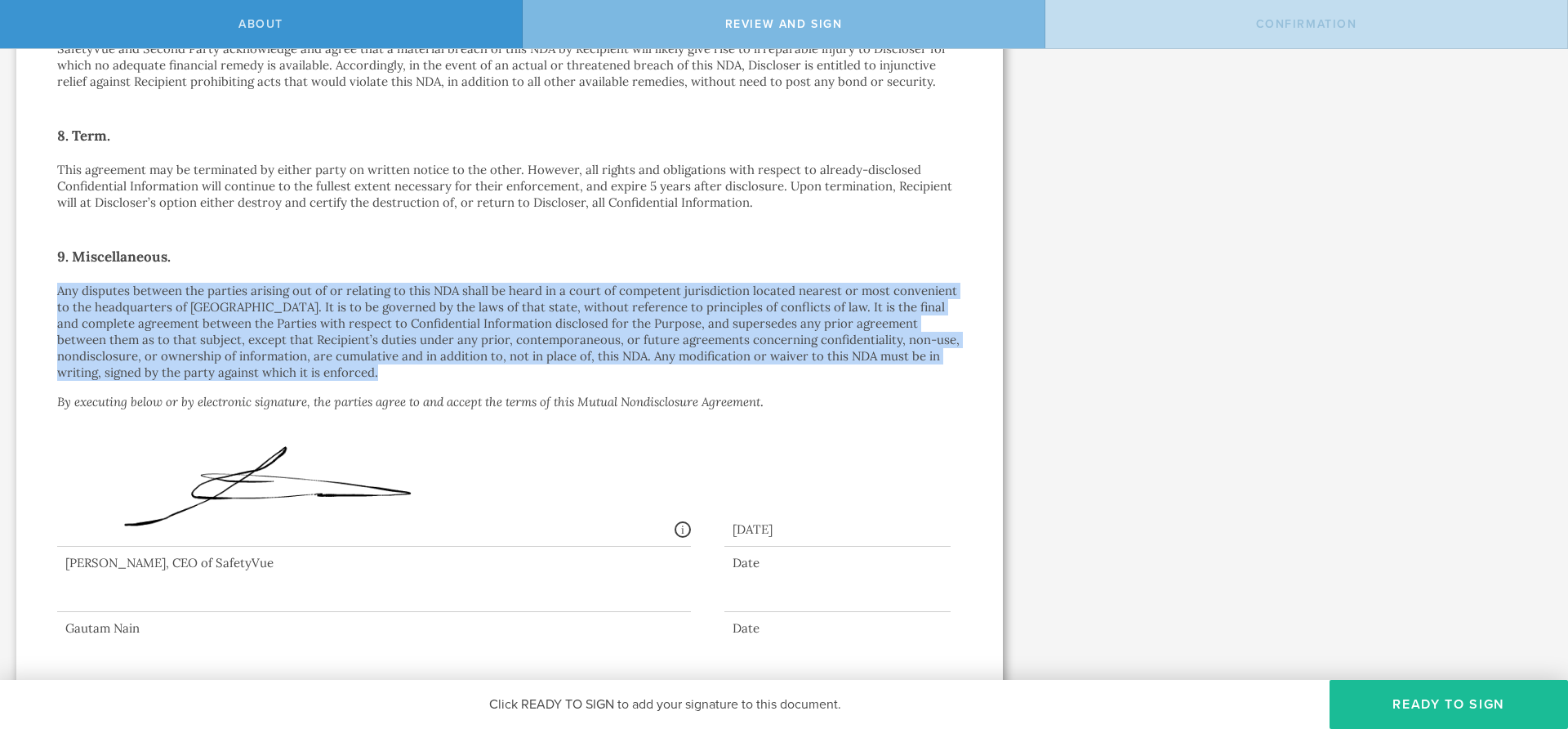
click at [342, 302] on p "Any disputes between the parties arising out of or relating to this NDA shall b…" at bounding box center [510, 331] width 905 height 98
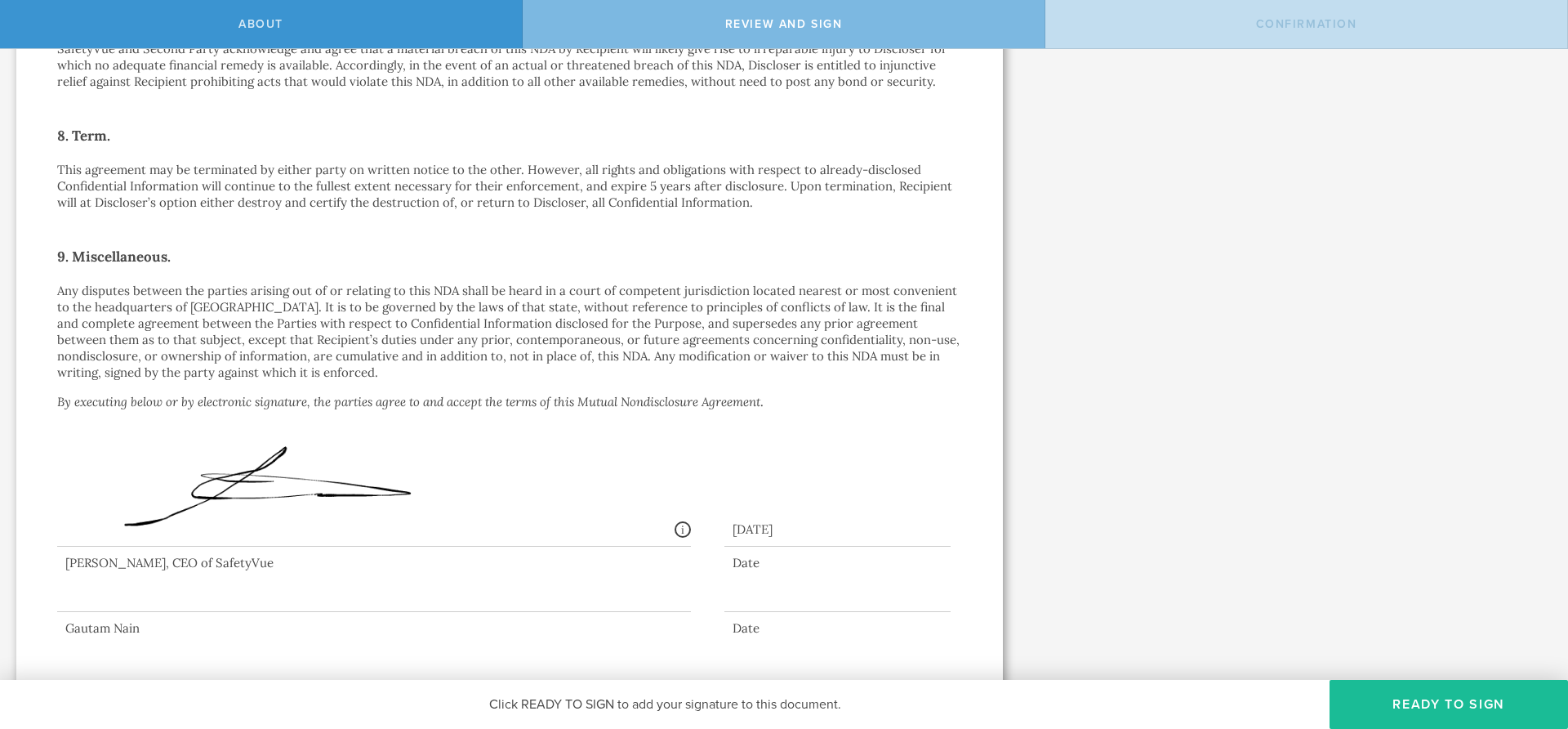
scroll to position [0, 0]
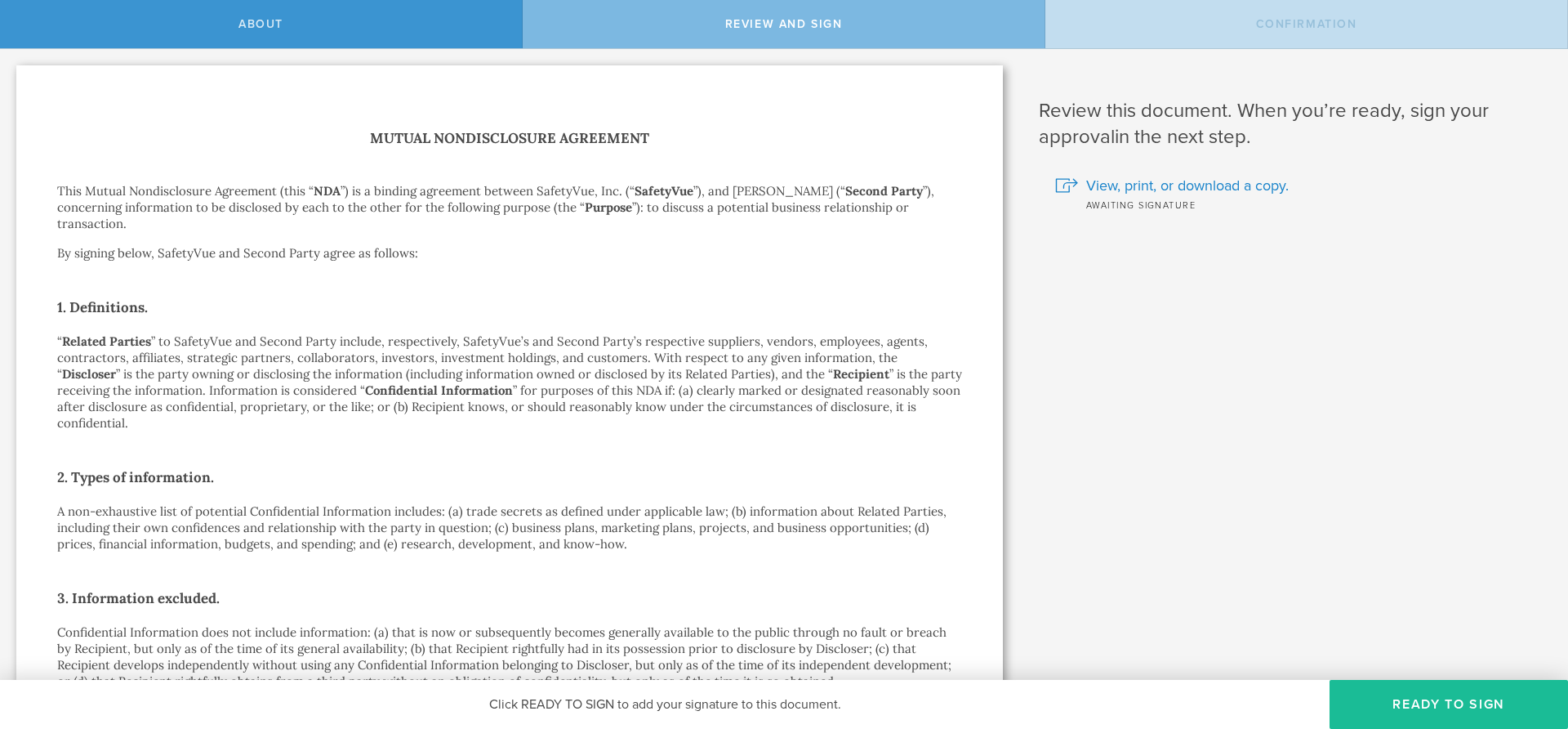
click at [365, 141] on h1 "Mutual Nondisclosure Agreement" at bounding box center [510, 139] width 905 height 24
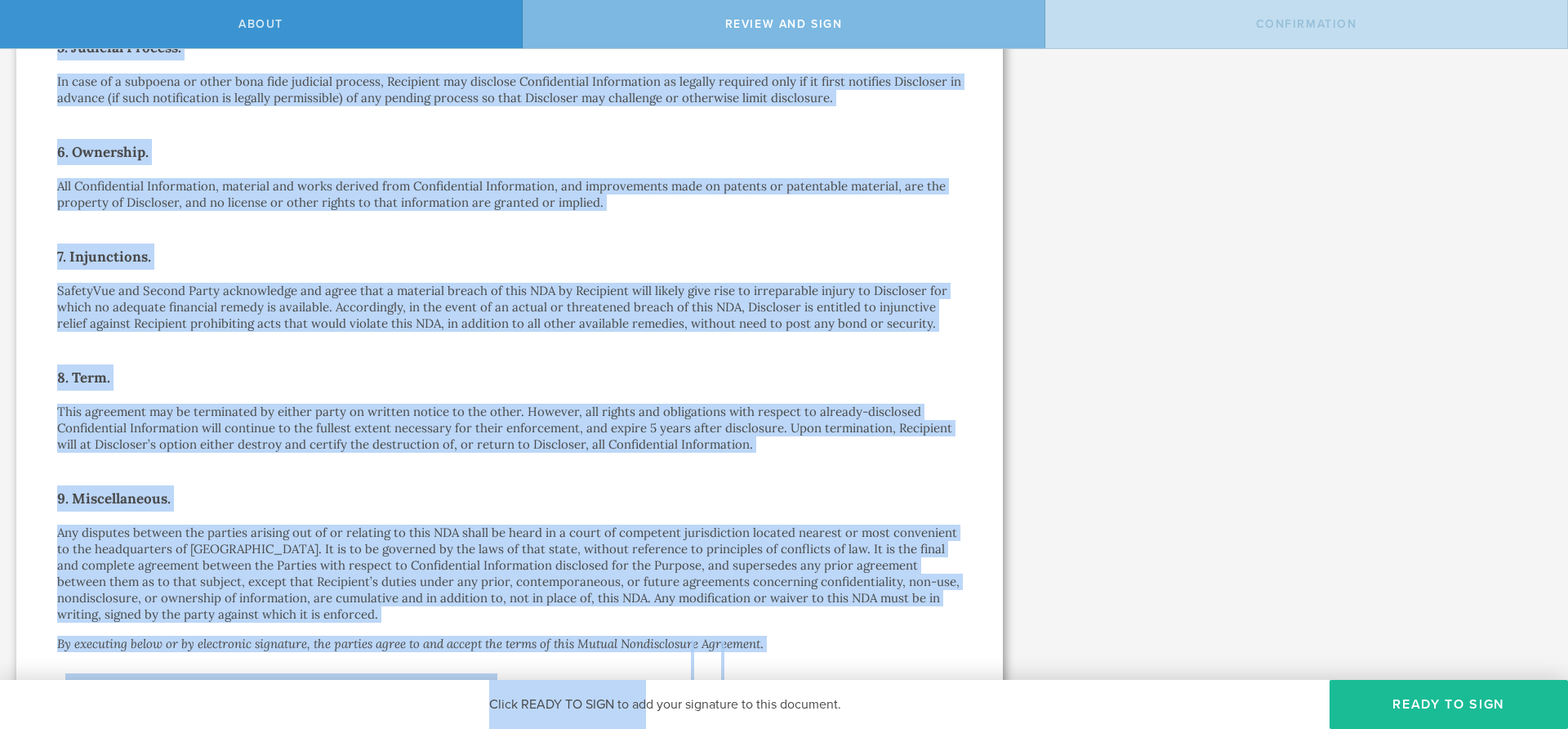
scroll to position [1083, 0]
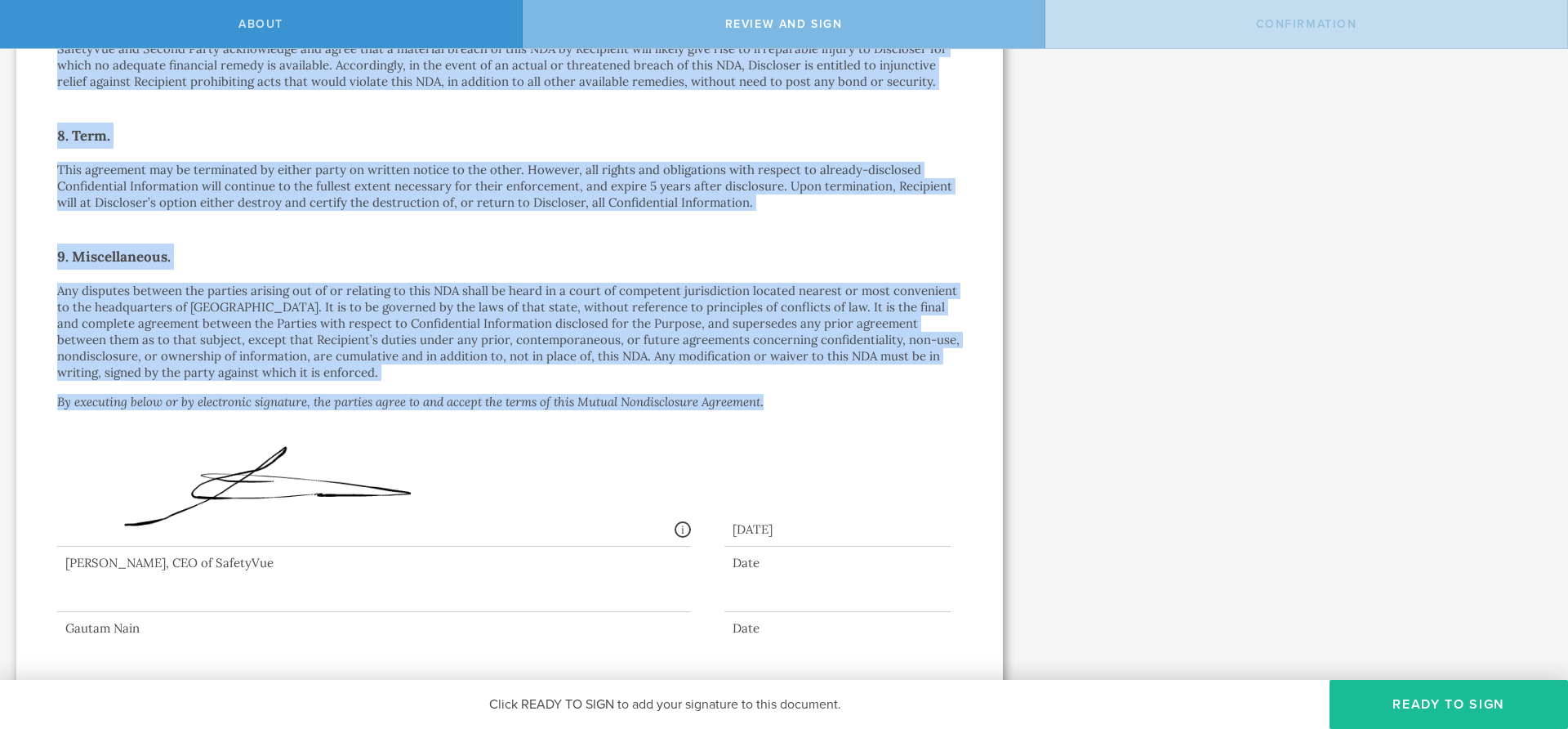
drag, startPoint x: 367, startPoint y: 136, endPoint x: 784, endPoint y: 381, distance: 483.6
copy div "Loremi Dolorsitametc Adipiscin Elit Seddoe Temporincidid Utlaboree (dolo “ MAG …"
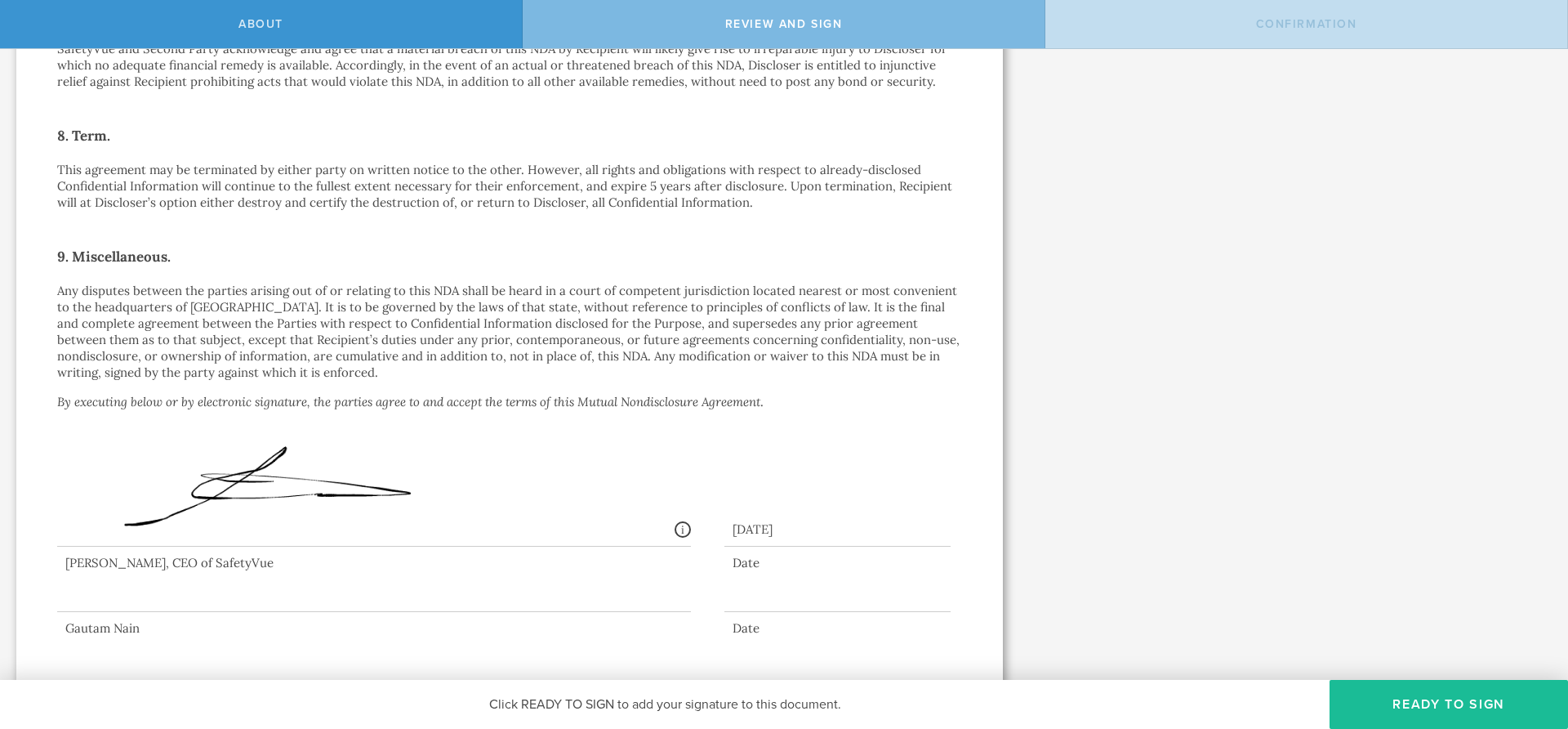
click at [497, 244] on h2 "9. Miscellaneous." at bounding box center [510, 257] width 905 height 27
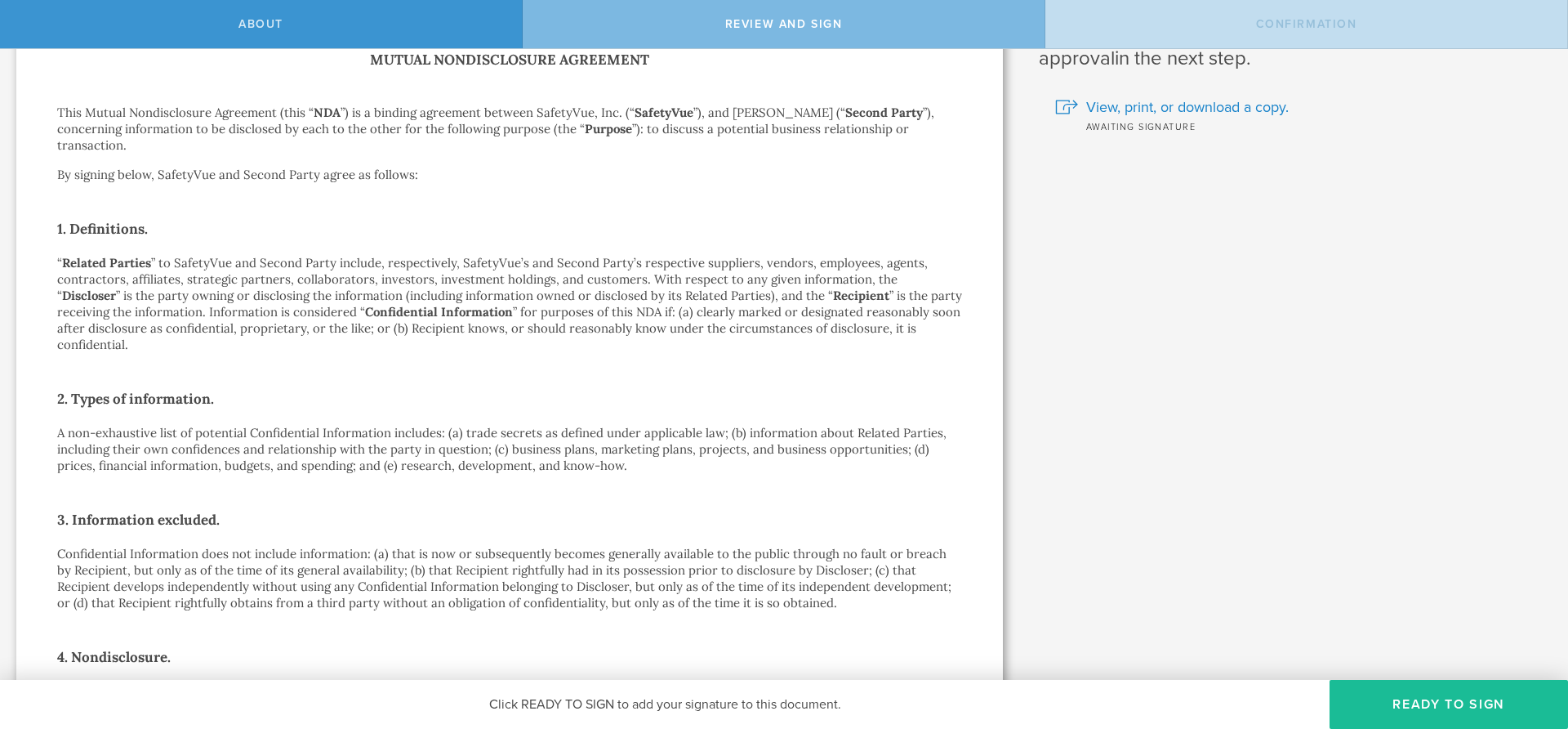
scroll to position [0, 0]
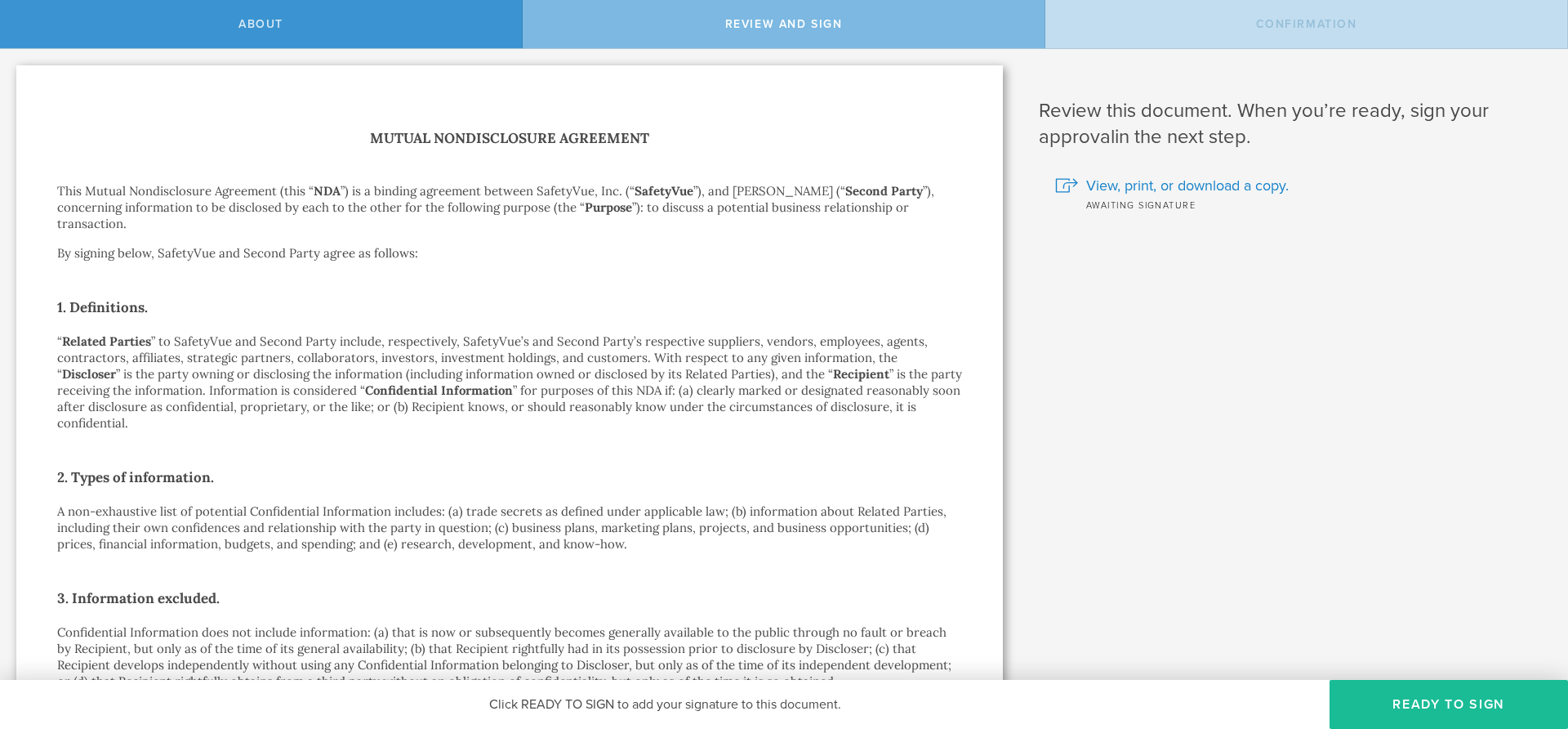
click at [198, 294] on h2 "1. Definitions." at bounding box center [510, 307] width 905 height 27
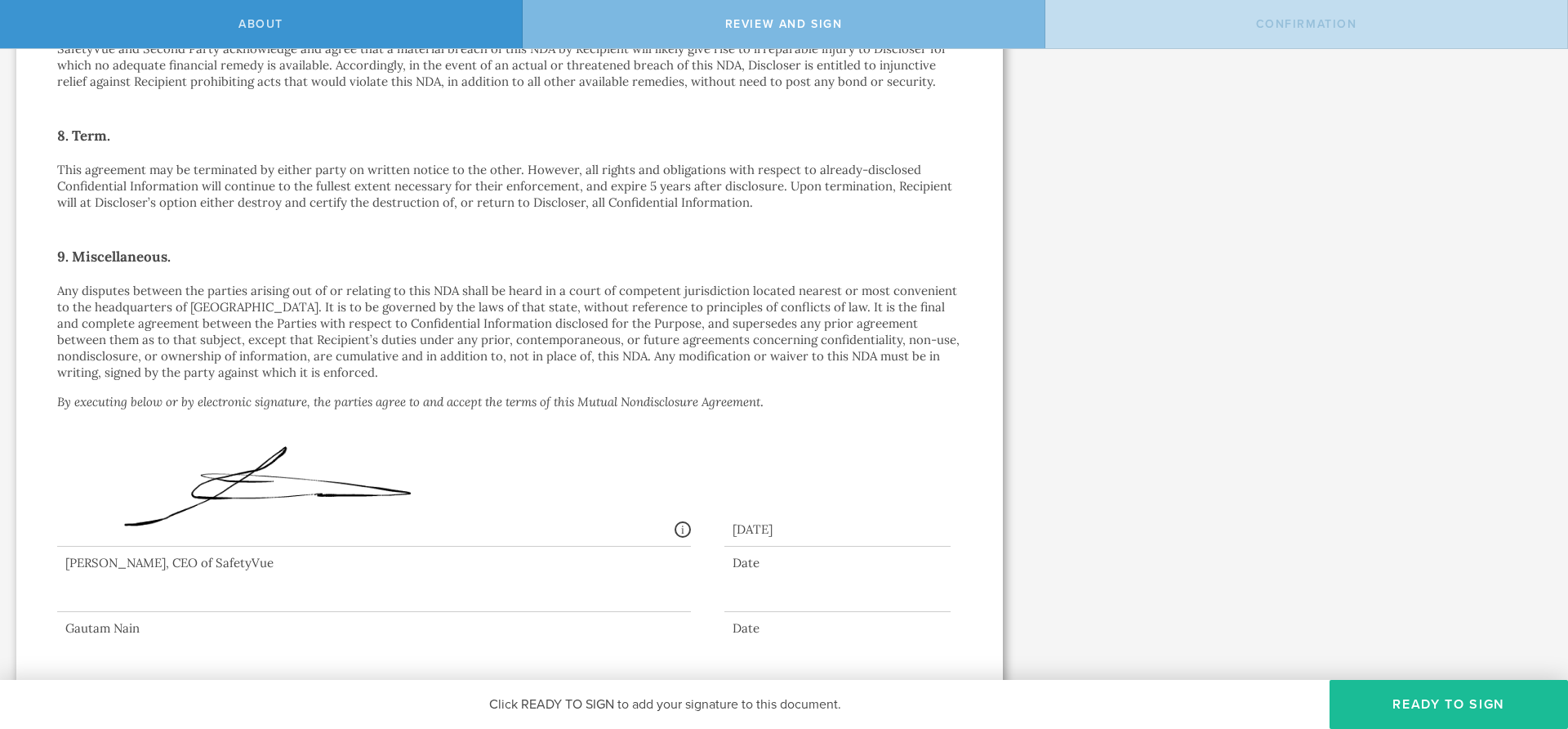
scroll to position [845, 0]
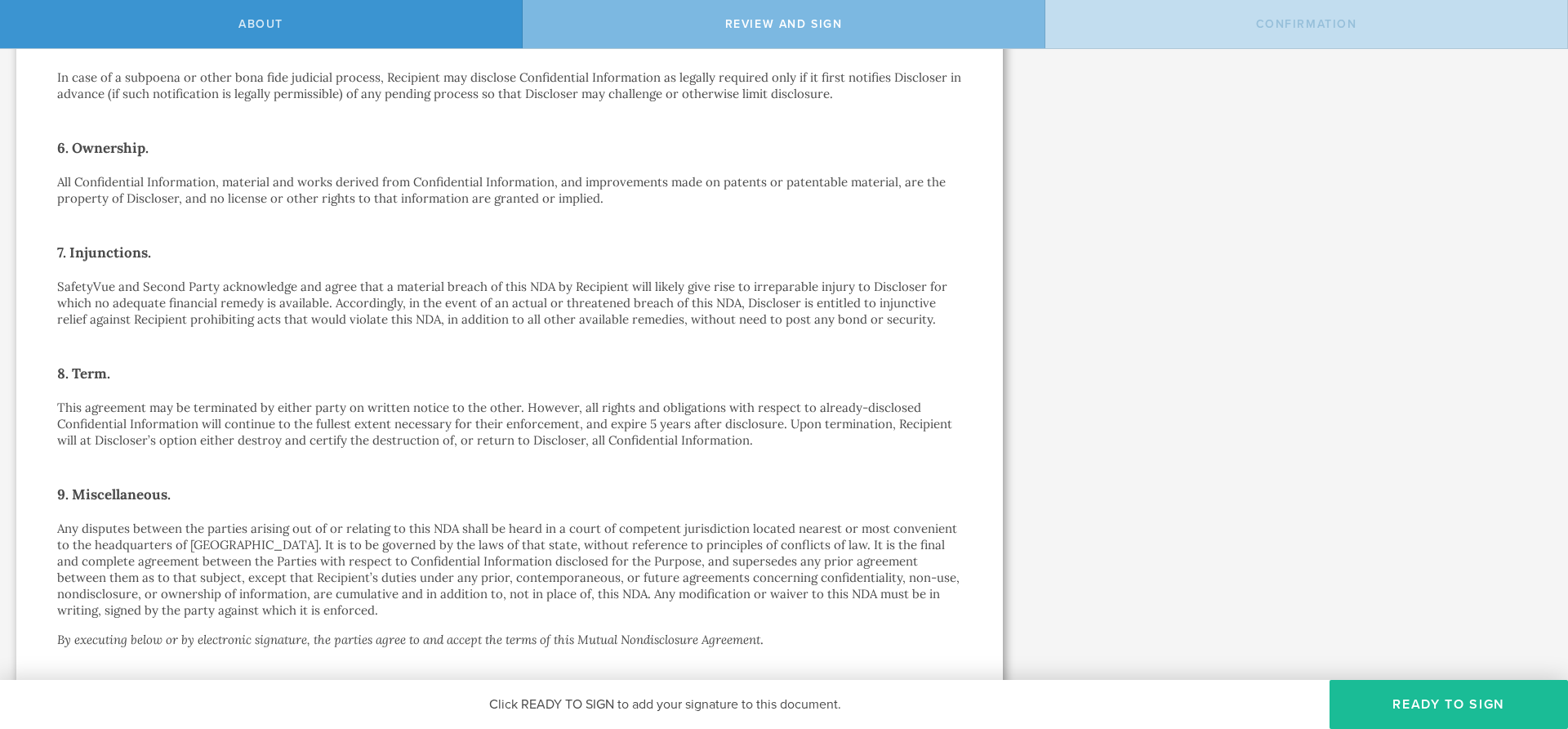
click at [287, 289] on p "SafetyVue and Second Party acknowledge and agree that a material breach of this…" at bounding box center [510, 303] width 905 height 49
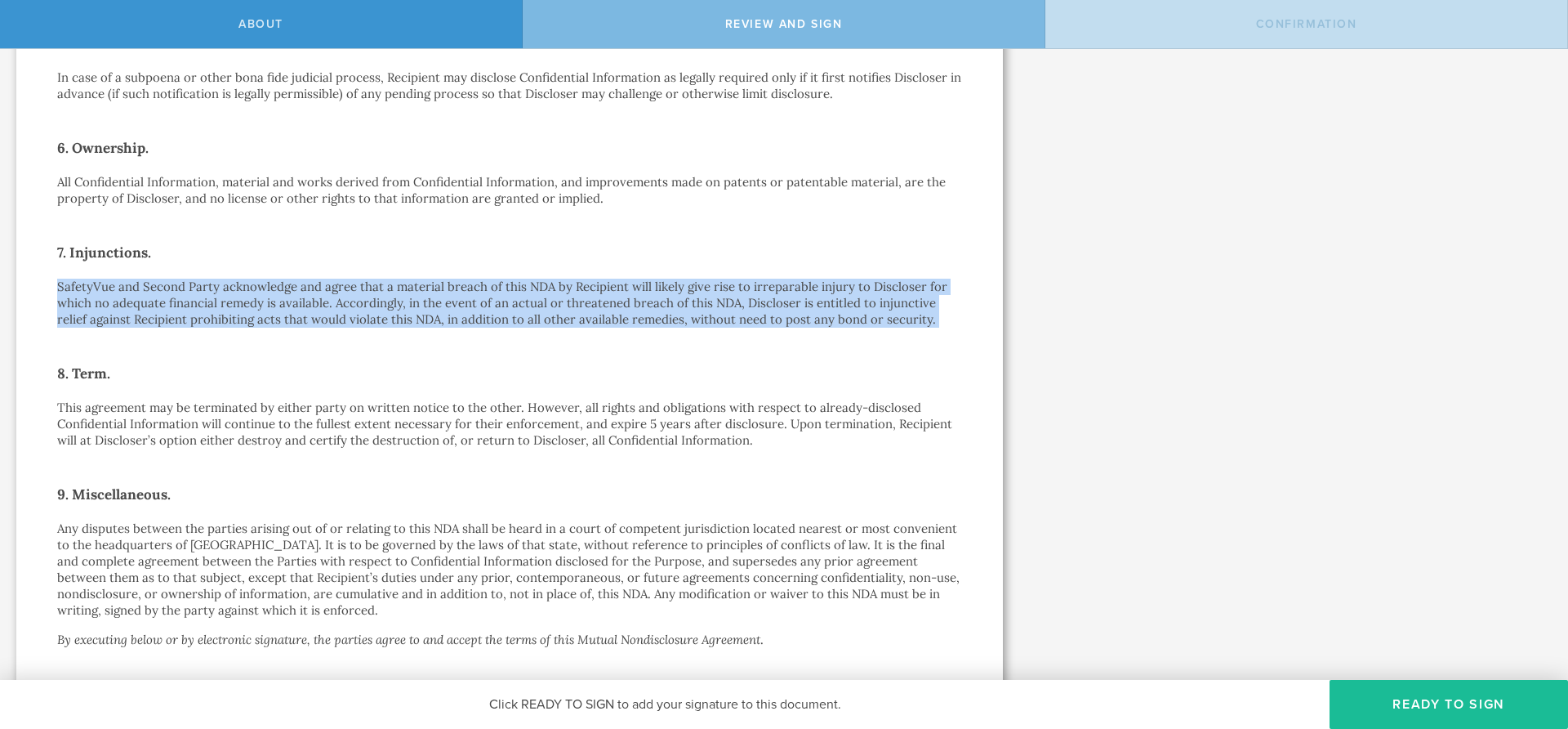
click at [287, 289] on p "SafetyVue and Second Party acknowledge and agree that a material breach of this…" at bounding box center [510, 303] width 905 height 49
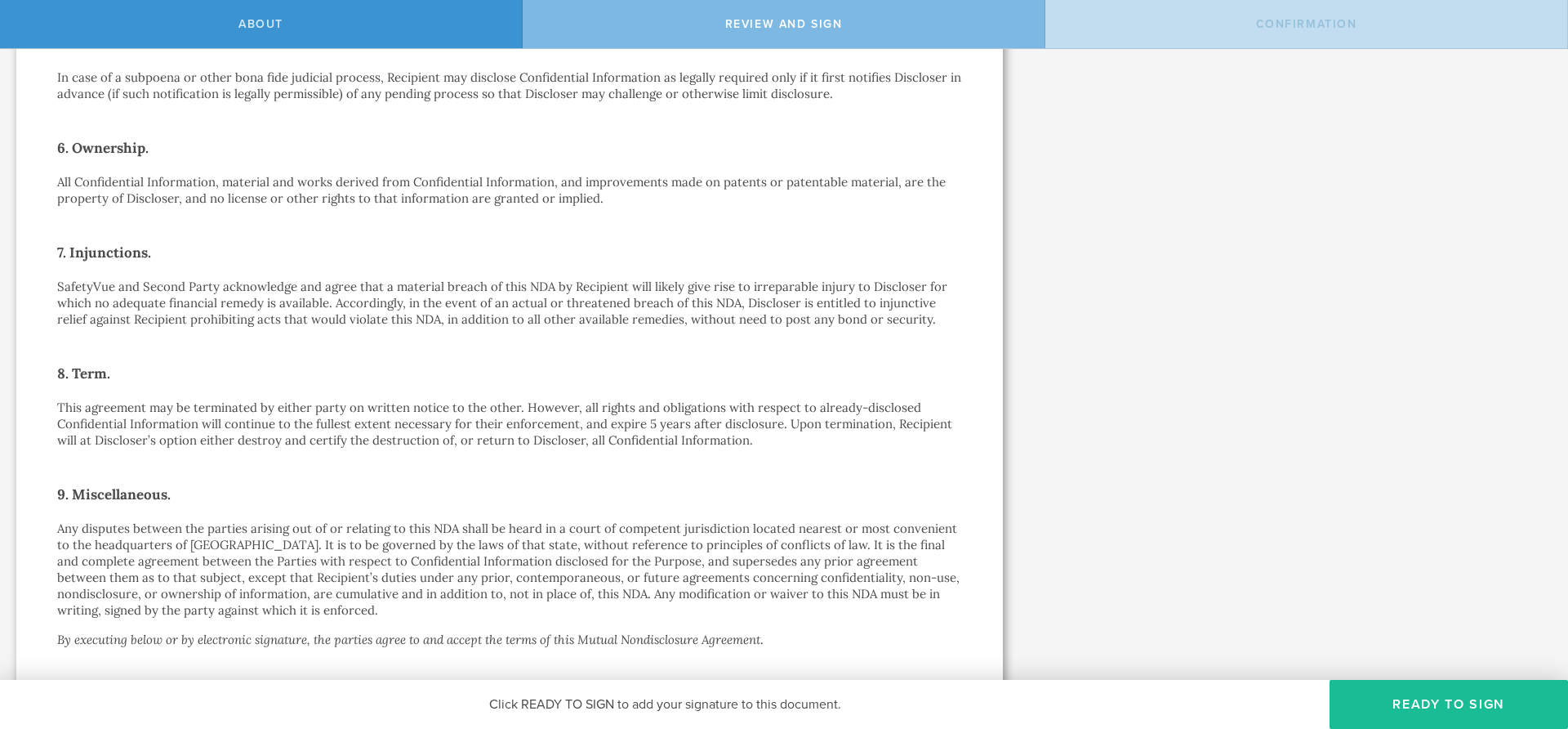
click at [227, 180] on p "All Confidential Information, material and works derived from Confidential Info…" at bounding box center [510, 190] width 905 height 33
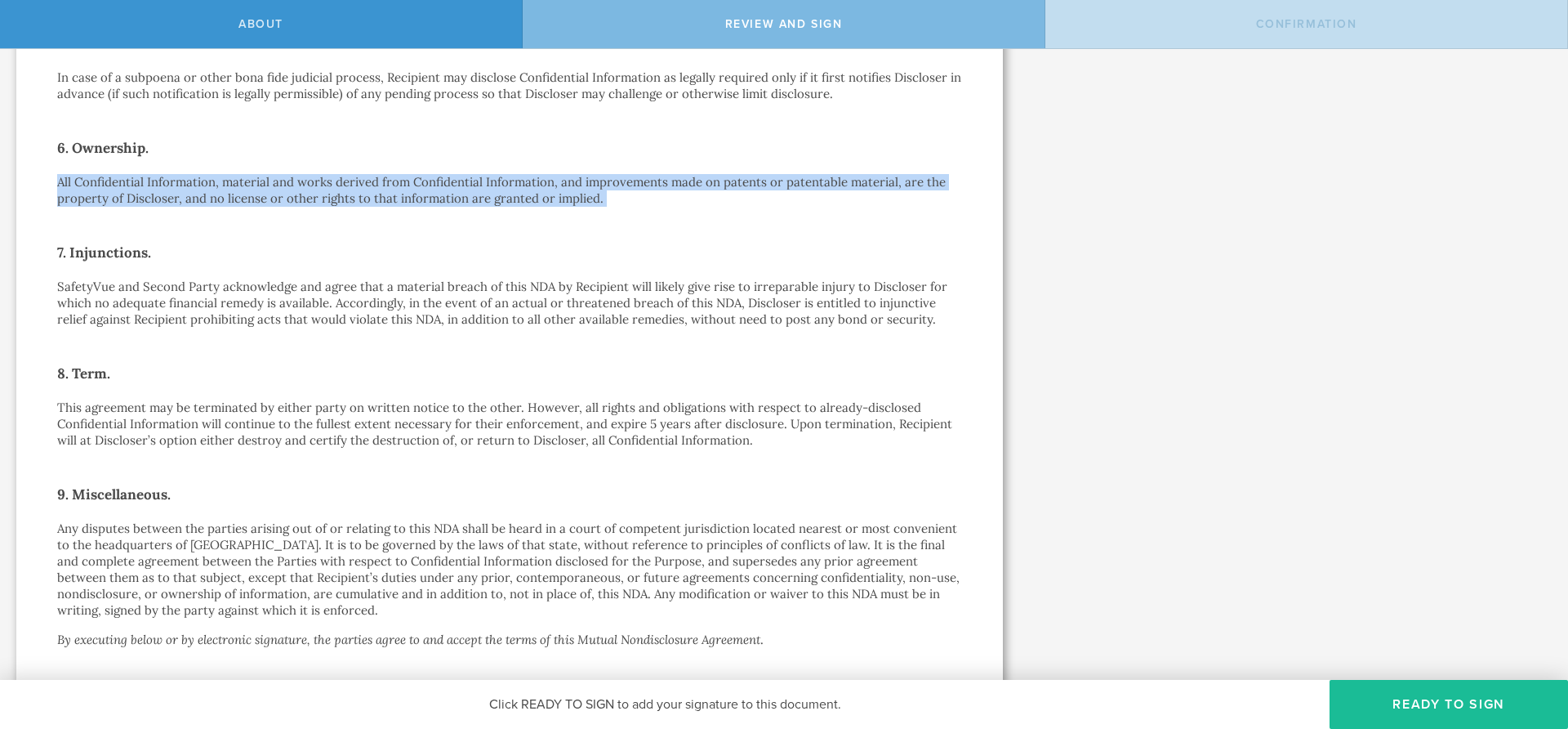
click at [227, 180] on p "All Confidential Information, material and works derived from Confidential Info…" at bounding box center [510, 190] width 905 height 33
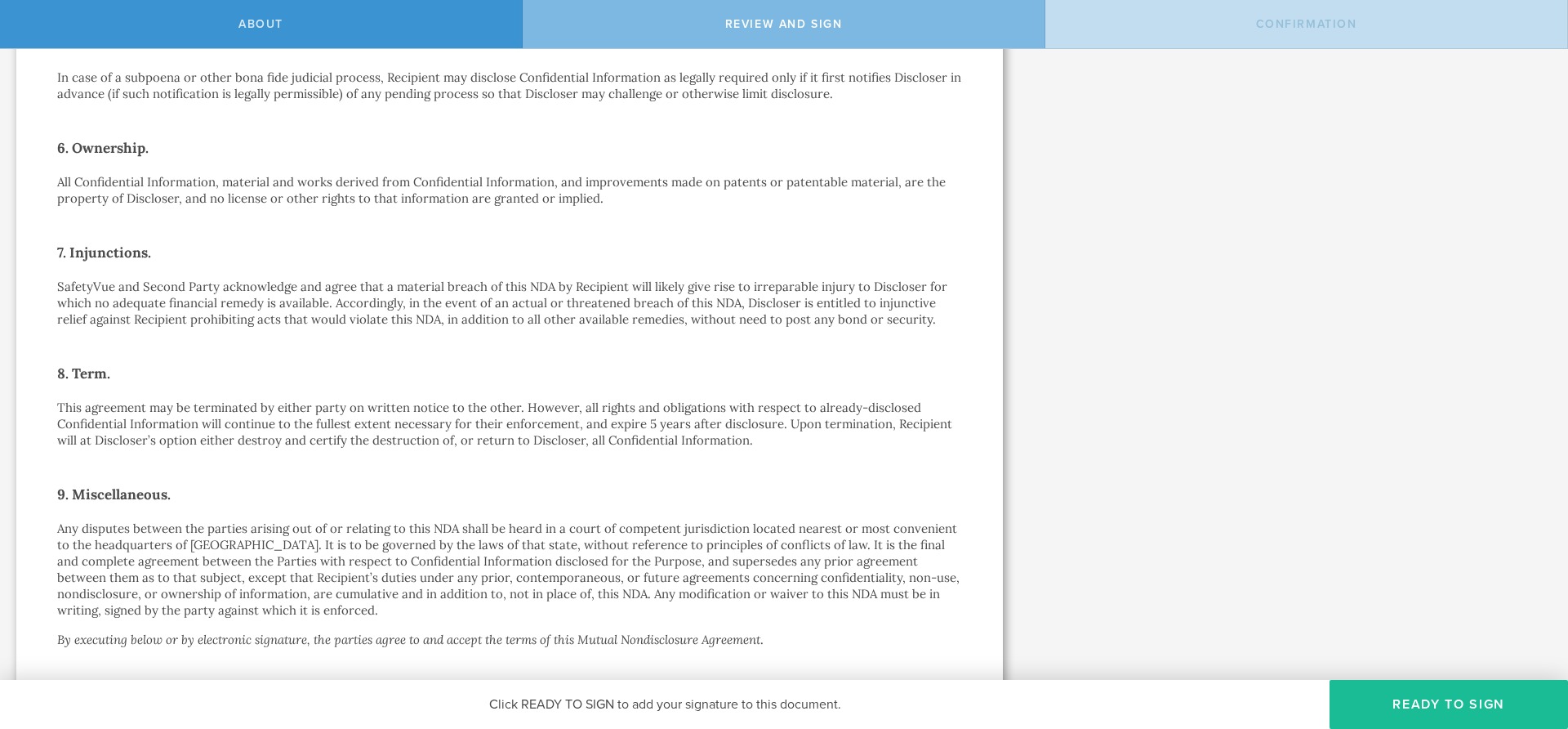
click at [97, 135] on h2 "6. Ownership." at bounding box center [510, 148] width 905 height 27
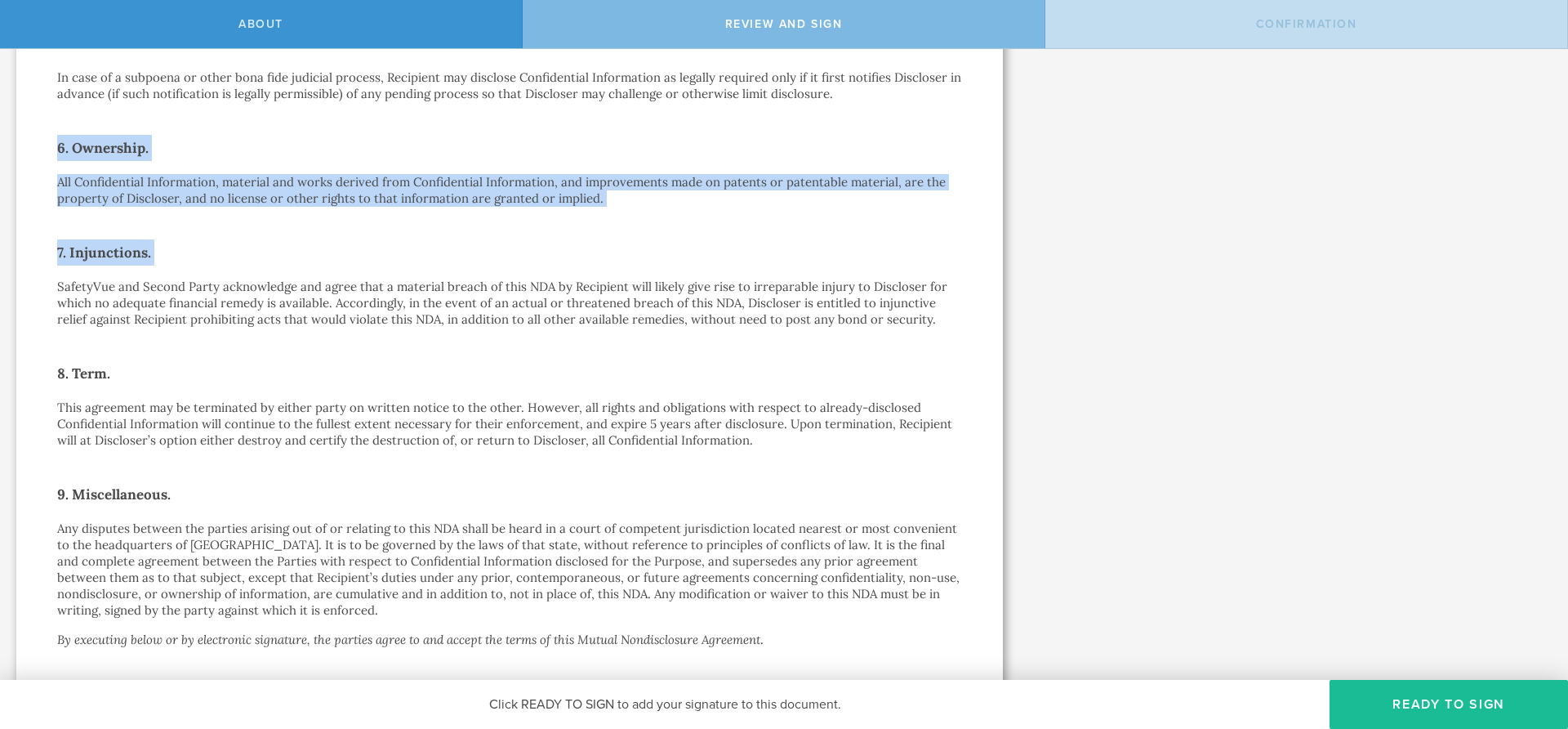
drag, startPoint x: 97, startPoint y: 131, endPoint x: 436, endPoint y: 204, distance: 346.8
click at [436, 204] on div "Mutual Nondisclosure Agreement This Mutual Nondisclosure Agreement (this “ NDA …" at bounding box center [510, 78] width 905 height 1593
click at [440, 196] on div "Mutual Nondisclosure Agreement This Mutual Nondisclosure Agreement (this “ NDA …" at bounding box center [510, 78] width 905 height 1593
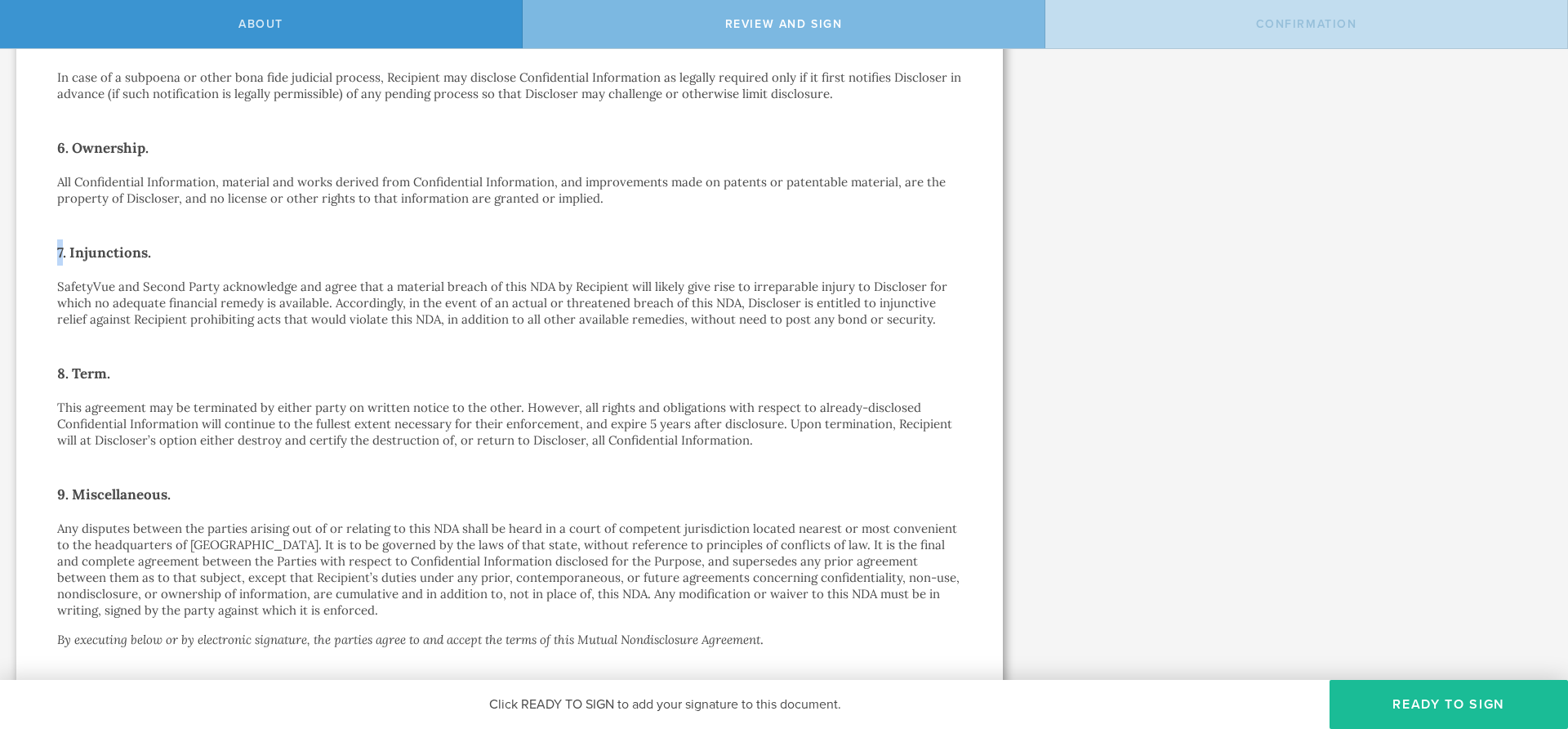
click at [440, 196] on div "Mutual Nondisclosure Agreement This Mutual Nondisclosure Agreement (this “ NDA …" at bounding box center [510, 78] width 905 height 1593
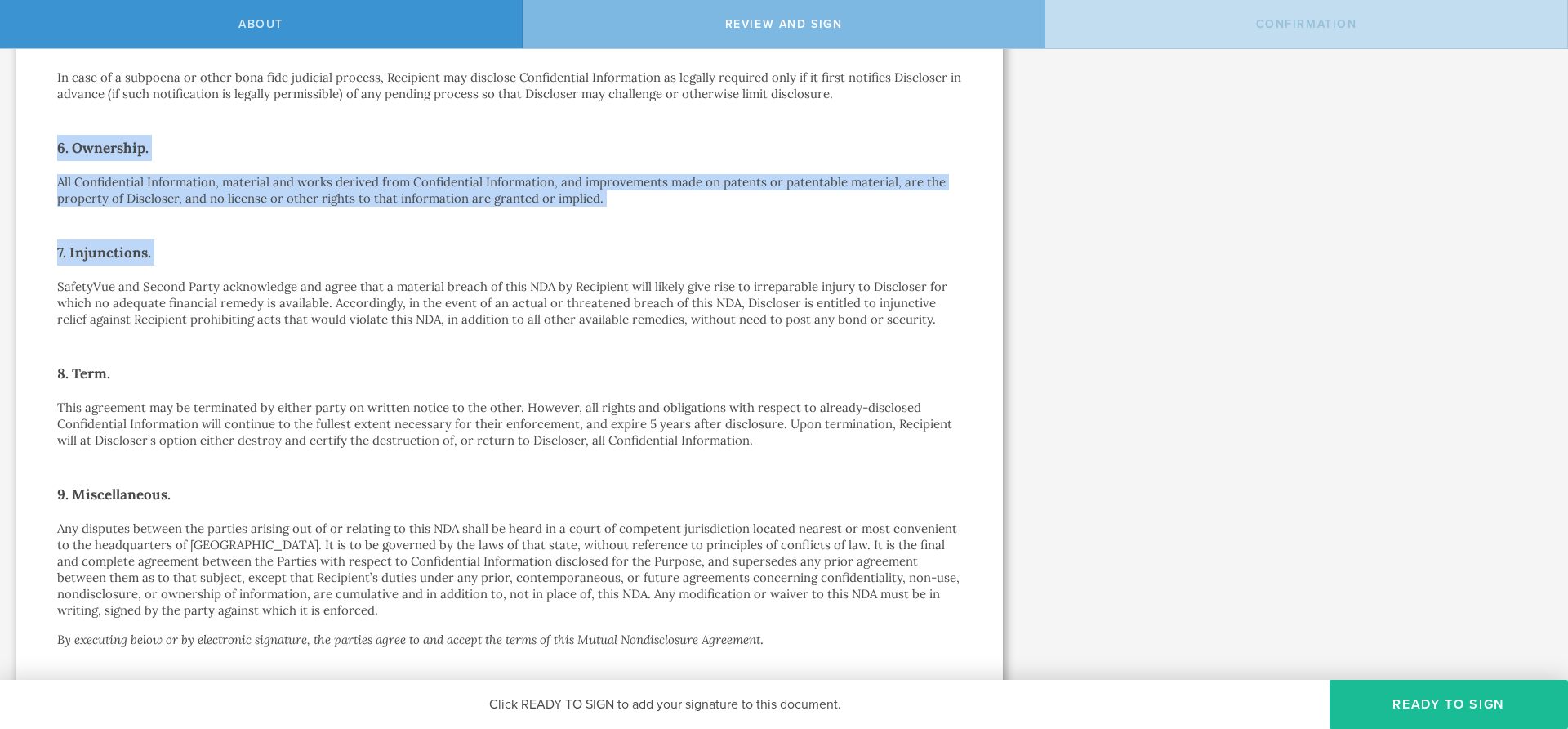
drag, startPoint x: 440, startPoint y: 196, endPoint x: 165, endPoint y: 127, distance: 283.5
click at [165, 127] on div "Mutual Nondisclosure Agreement This Mutual Nondisclosure Agreement (this “ NDA …" at bounding box center [510, 78] width 905 height 1593
click at [165, 135] on h2 "6. Ownership." at bounding box center [510, 148] width 905 height 27
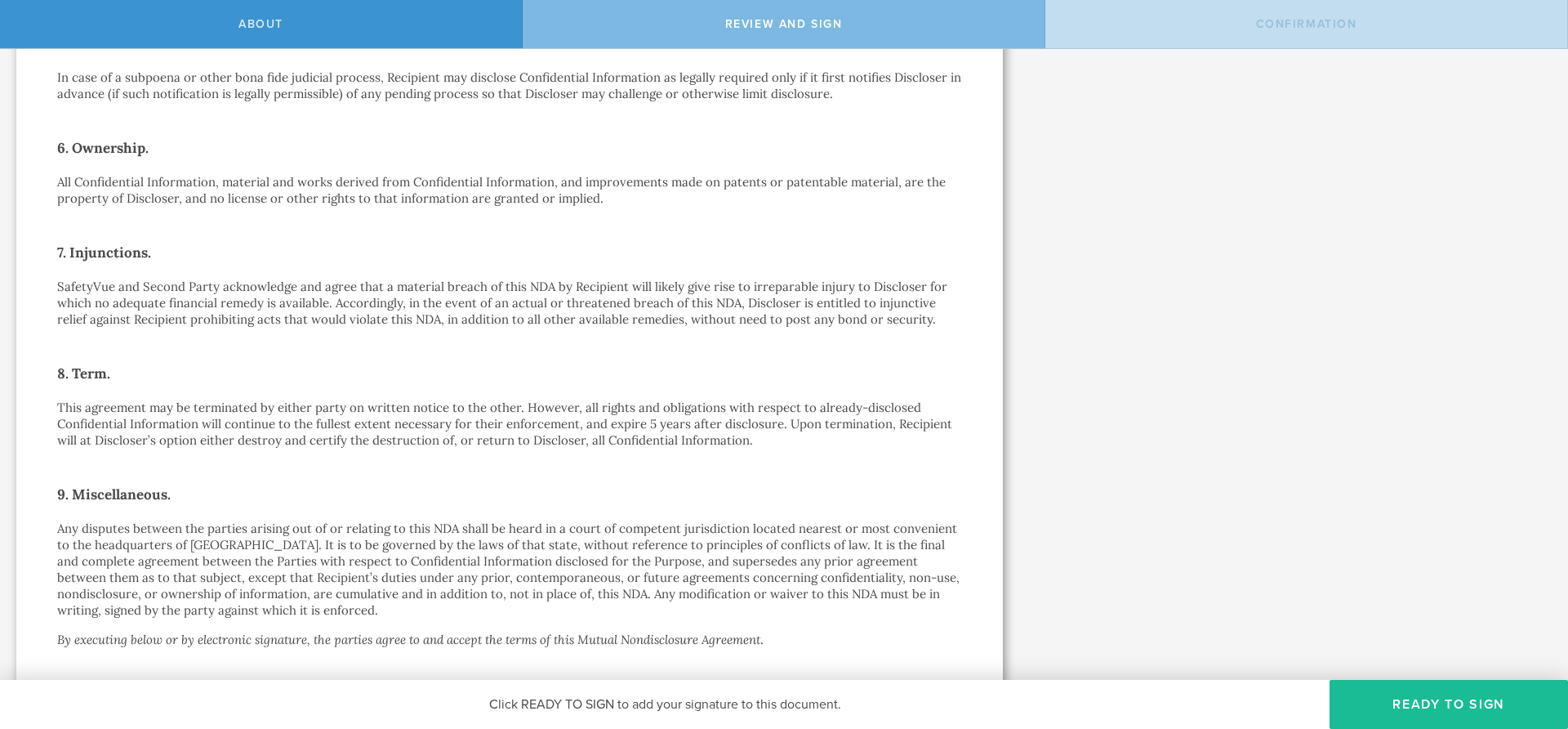
click at [165, 135] on h2 "6. Ownership." at bounding box center [510, 148] width 905 height 27
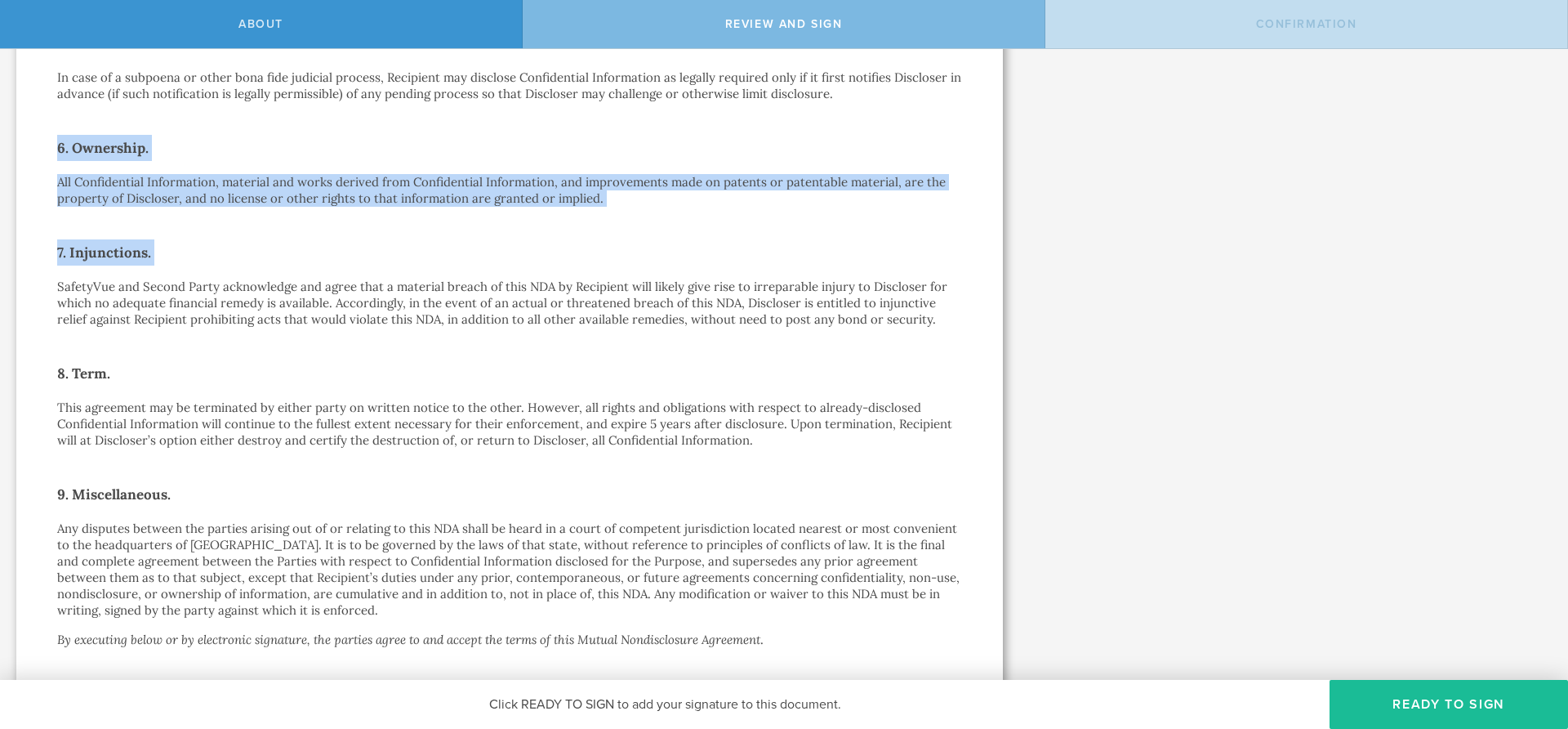
drag, startPoint x: 165, startPoint y: 127, endPoint x: 322, endPoint y: 219, distance: 182.0
click at [322, 219] on div "Mutual Nondisclosure Agreement This Mutual Nondisclosure Agreement (this “ NDA …" at bounding box center [510, 78] width 905 height 1593
click at [311, 220] on div "Mutual Nondisclosure Agreement This Mutual Nondisclosure Agreement (this “ NDA …" at bounding box center [510, 78] width 905 height 1593
drag, startPoint x: 311, startPoint y: 220, endPoint x: 73, endPoint y: 136, distance: 252.4
click at [73, 136] on div "Mutual Nondisclosure Agreement This Mutual Nondisclosure Agreement (this “ NDA …" at bounding box center [510, 78] width 905 height 1593
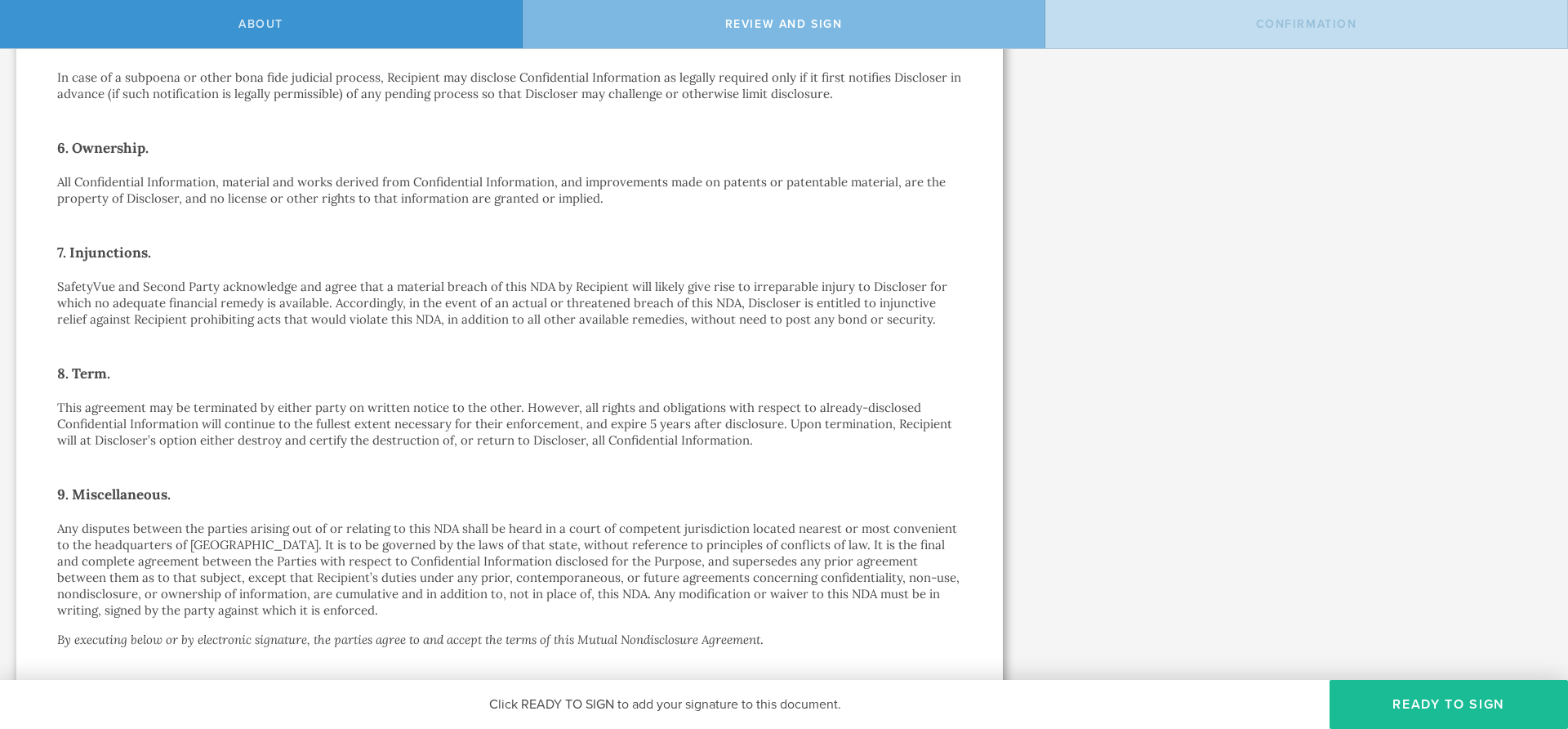
click at [73, 136] on h2 "6. Ownership." at bounding box center [510, 148] width 905 height 27
click at [115, 179] on p "All Confidential Information, material and works derived from Confidential Info…" at bounding box center [510, 190] width 905 height 33
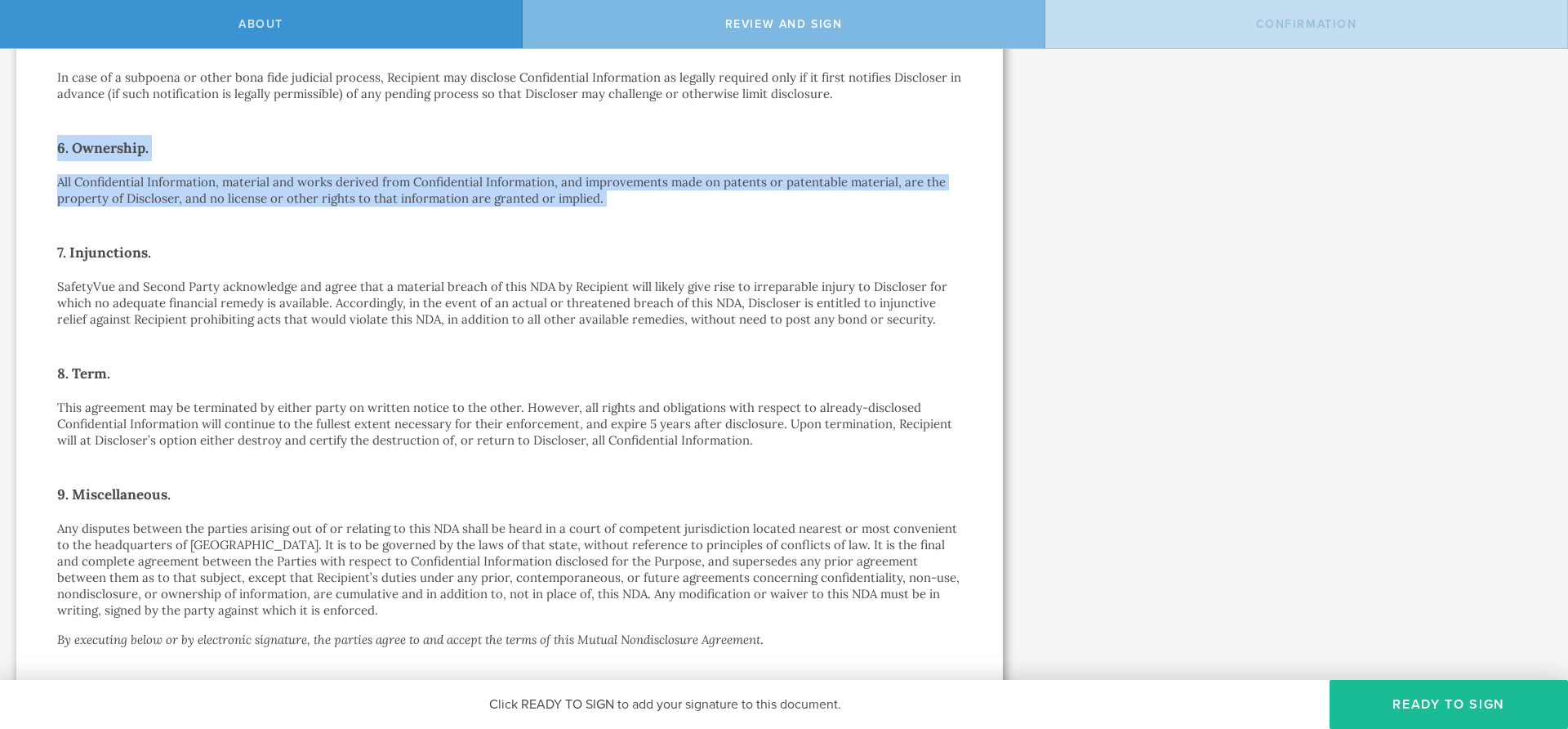
drag, startPoint x: 115, startPoint y: 179, endPoint x: 73, endPoint y: 121, distance: 71.6
click at [73, 121] on div "Mutual Nondisclosure Agreement This Mutual Nondisclosure Agreement (this “ NDA …" at bounding box center [510, 78] width 905 height 1593
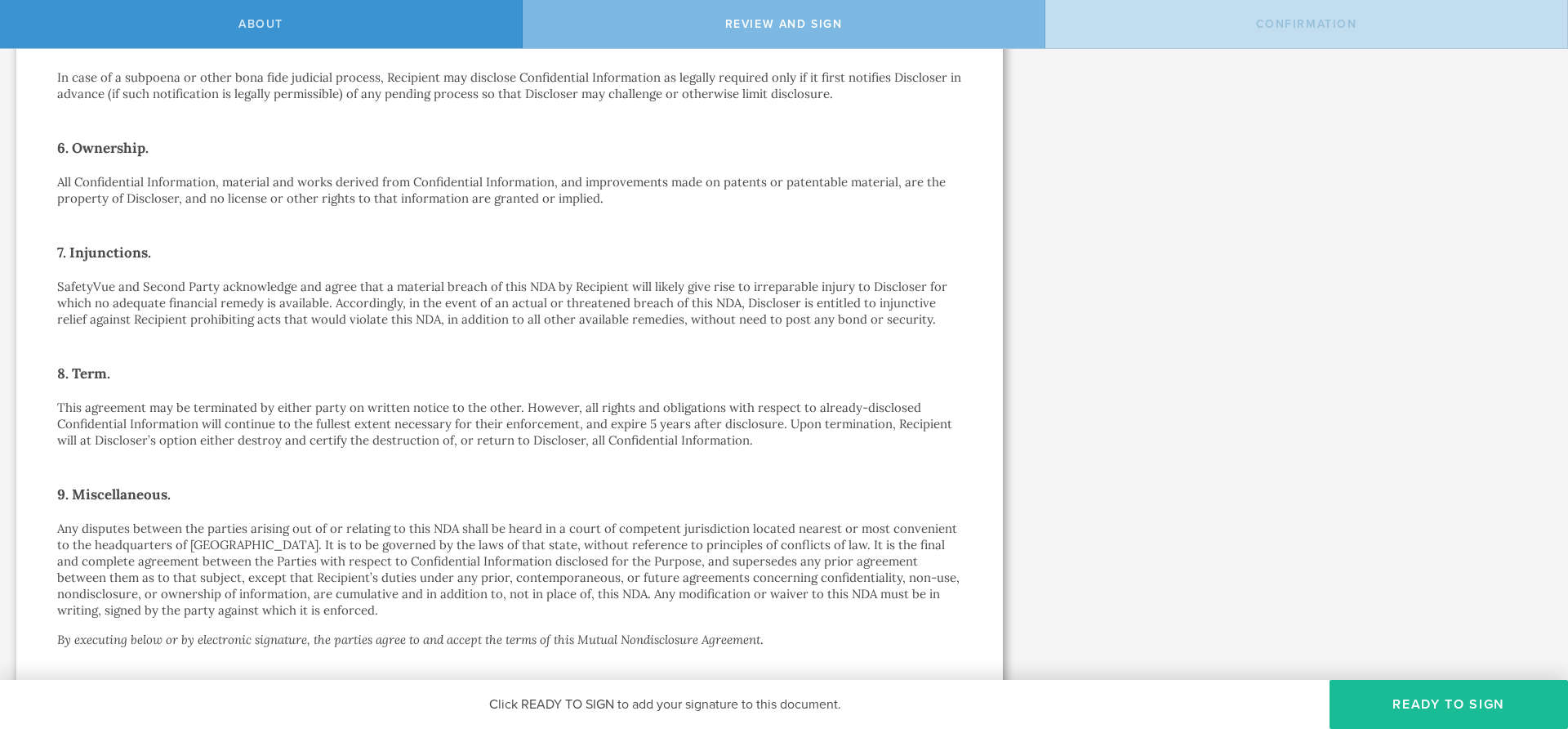
click at [73, 135] on h2 "6. Ownership." at bounding box center [510, 148] width 905 height 27
